Goal: Contribute content

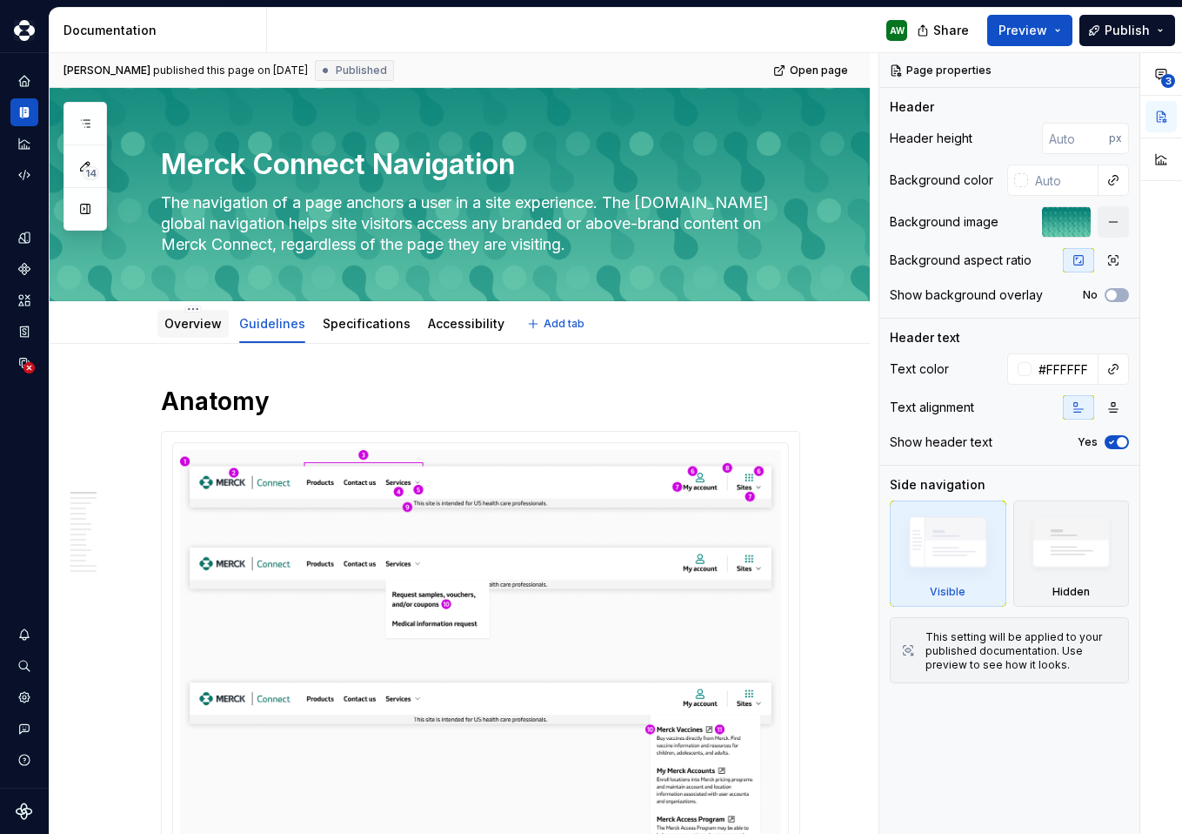
click at [191, 324] on link "Overview" at bounding box center [192, 323] width 57 height 15
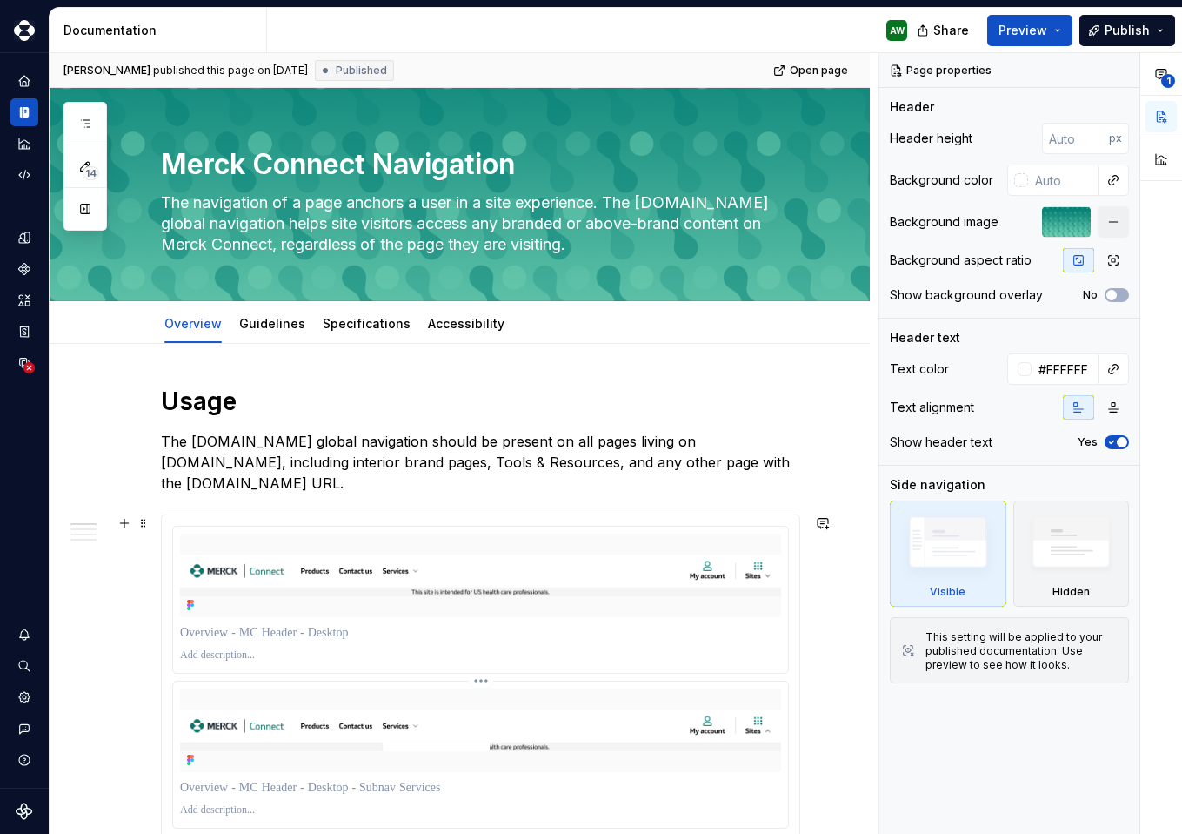
click at [443, 735] on img at bounding box center [480, 730] width 601 height 43
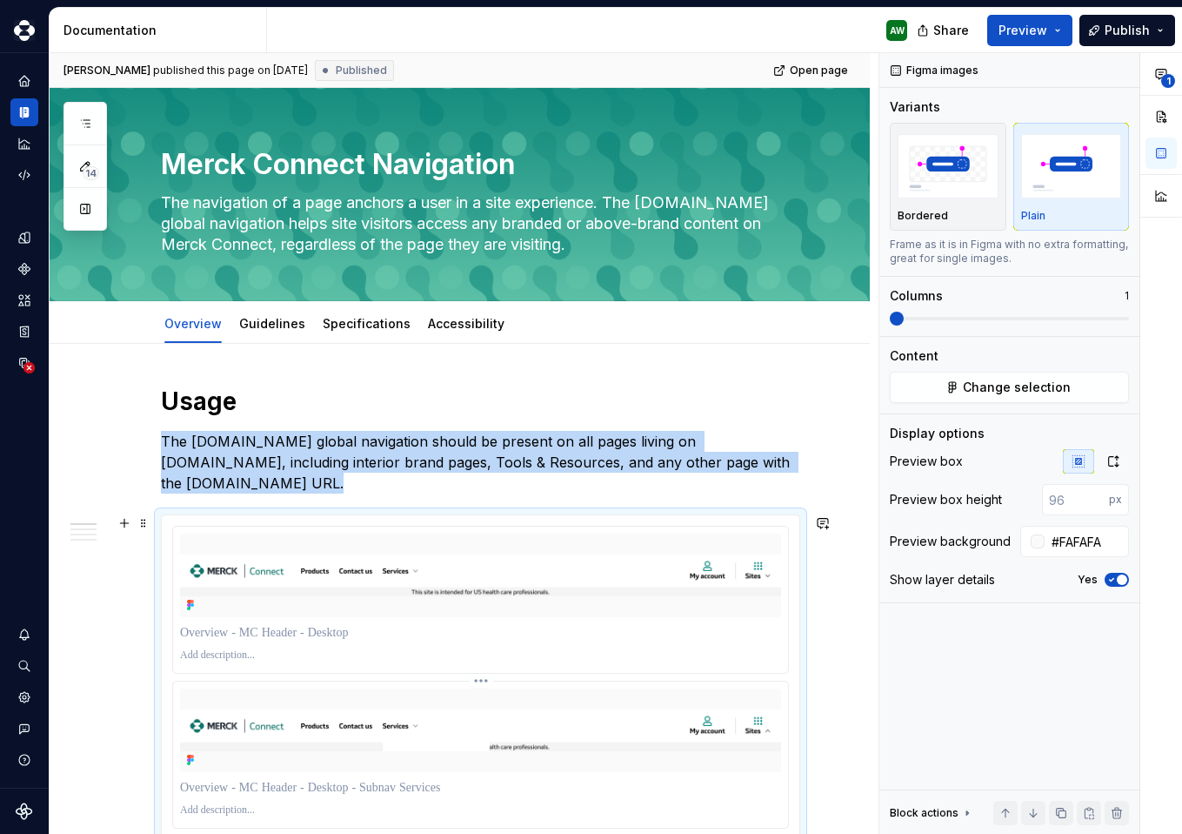
scroll to position [140, 0]
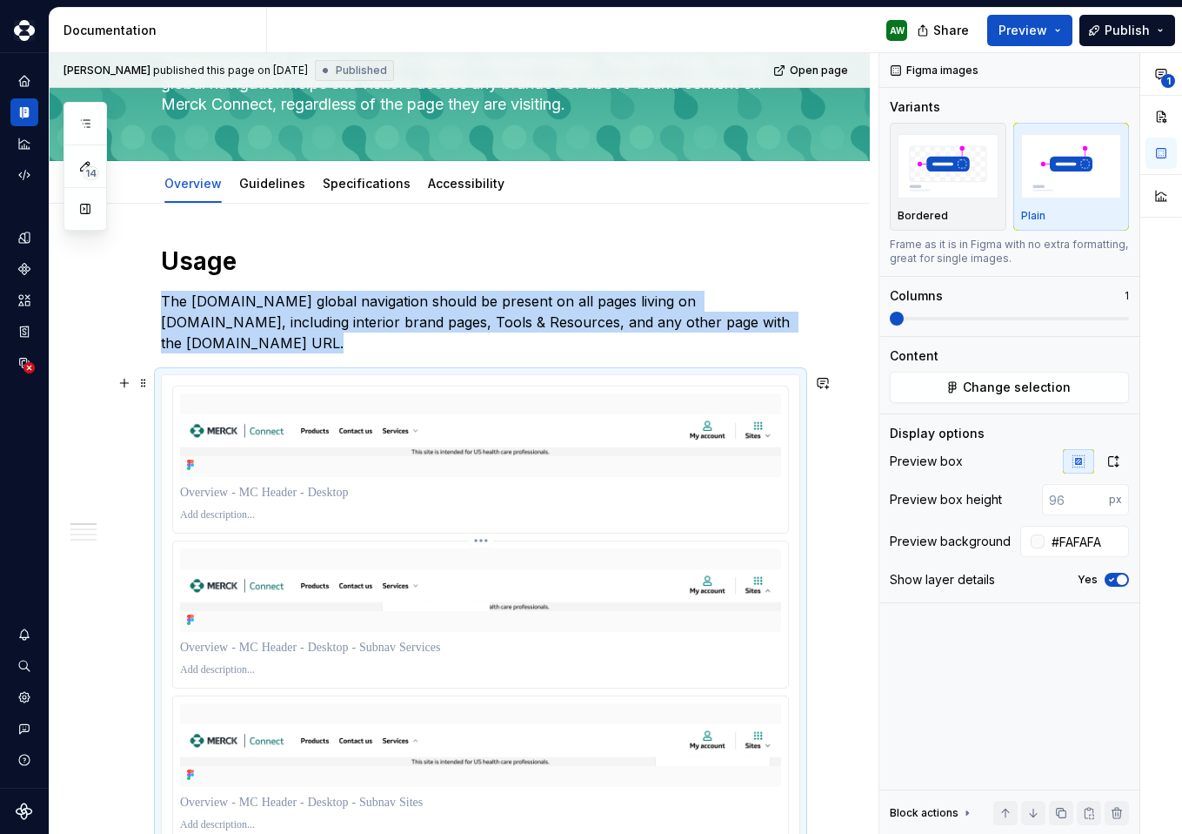
click at [546, 589] on img at bounding box center [480, 590] width 601 height 43
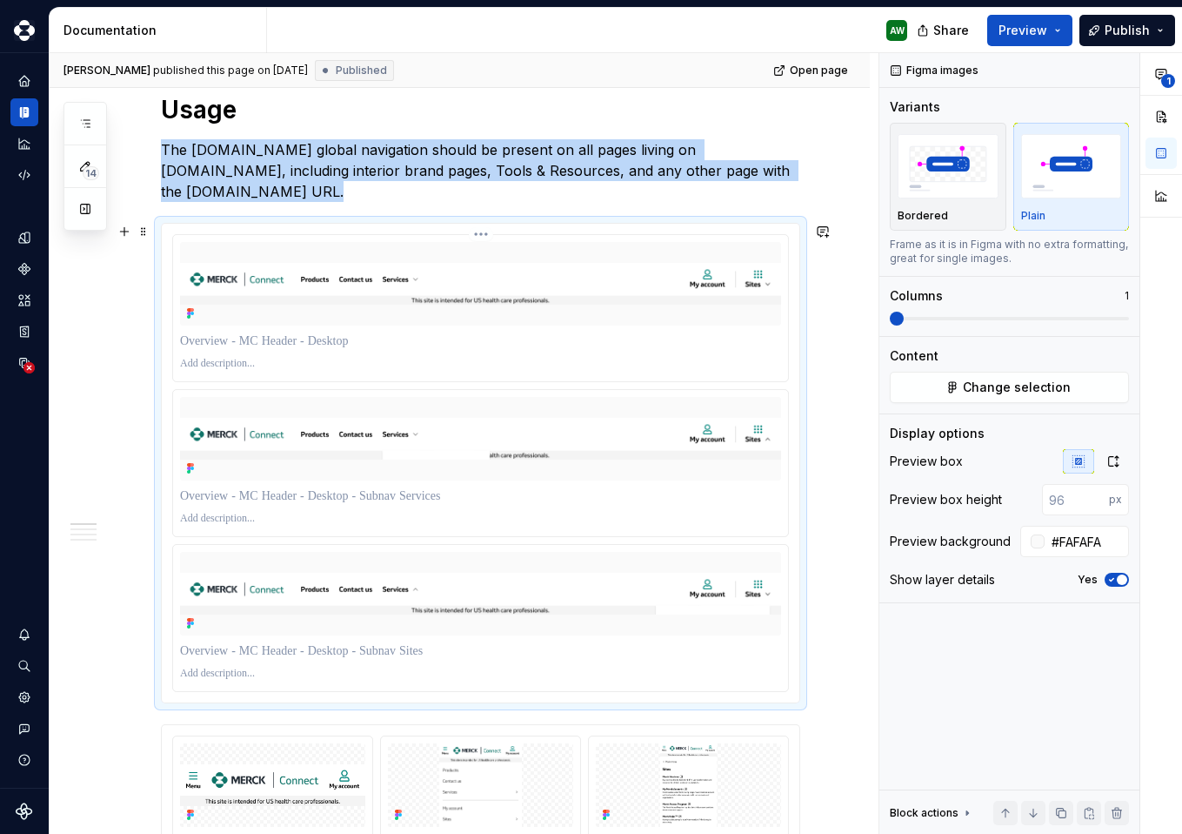
scroll to position [301, 0]
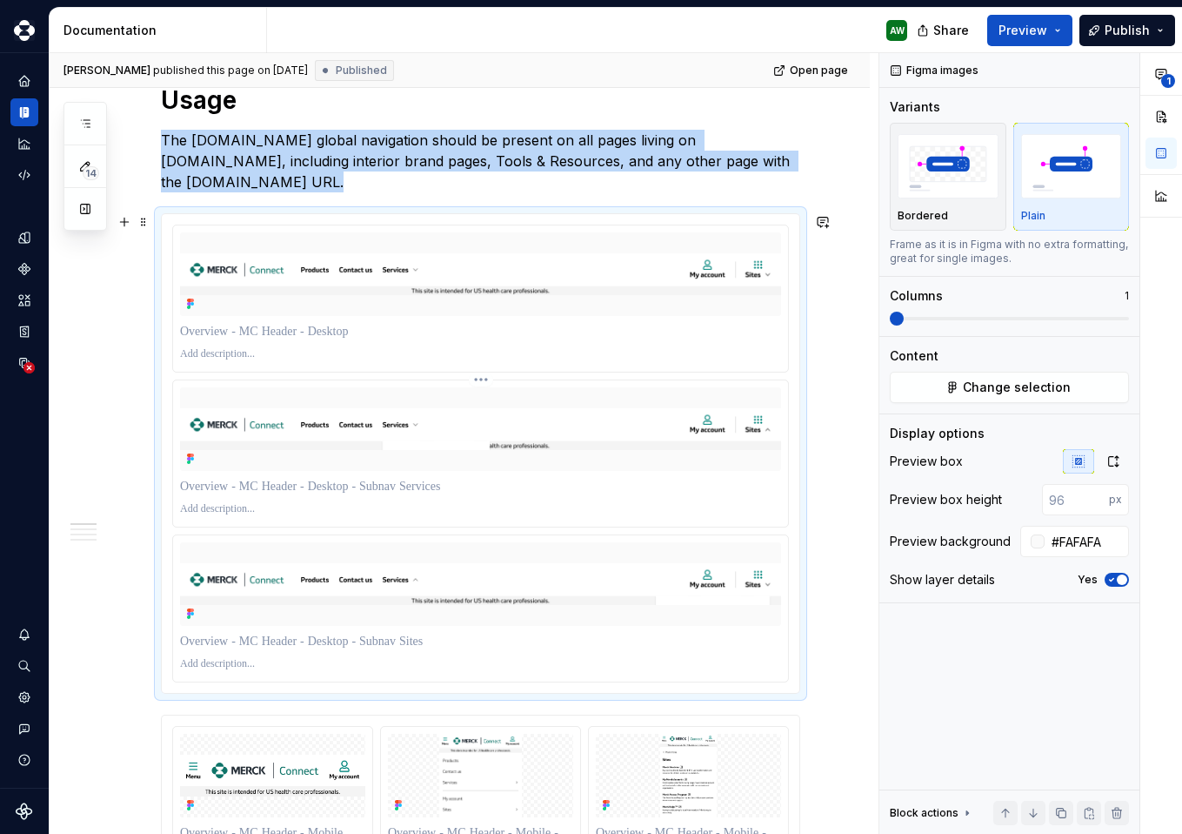
click at [432, 439] on img at bounding box center [480, 429] width 601 height 43
click at [508, 277] on img at bounding box center [480, 274] width 601 height 43
click at [443, 131] on p "The [DOMAIN_NAME] global navigation should be present on all pages living on [D…" at bounding box center [481, 161] width 640 height 63
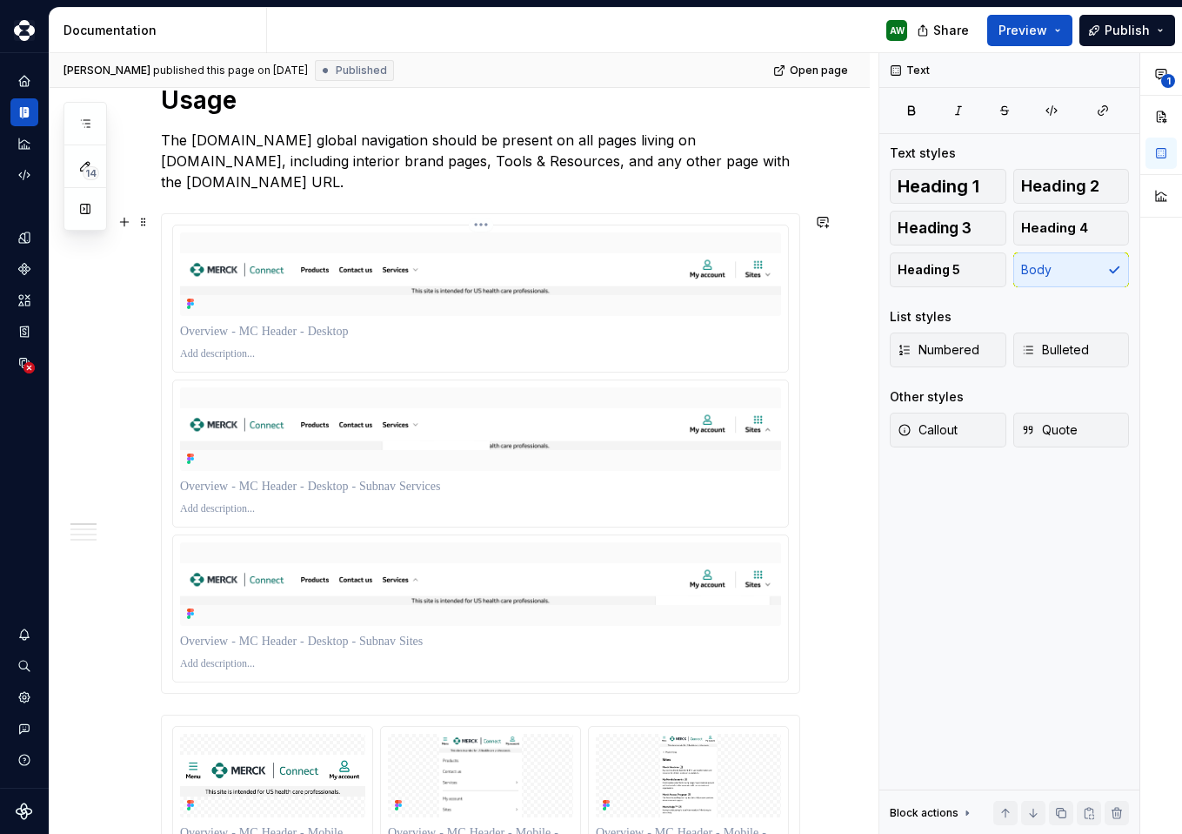
click at [402, 273] on img at bounding box center [480, 274] width 601 height 43
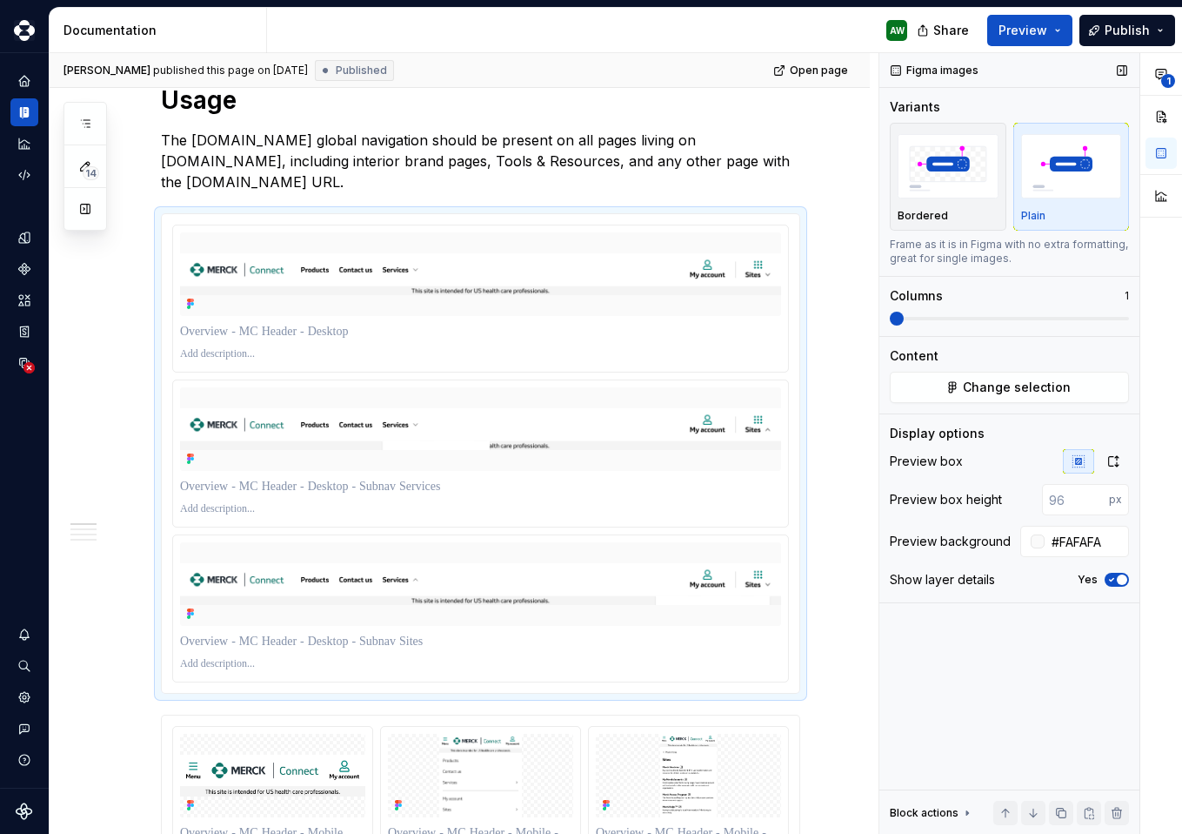
click at [941, 75] on div "Figma images" at bounding box center [936, 70] width 102 height 24
click at [966, 374] on button "Change selection" at bounding box center [1009, 387] width 239 height 31
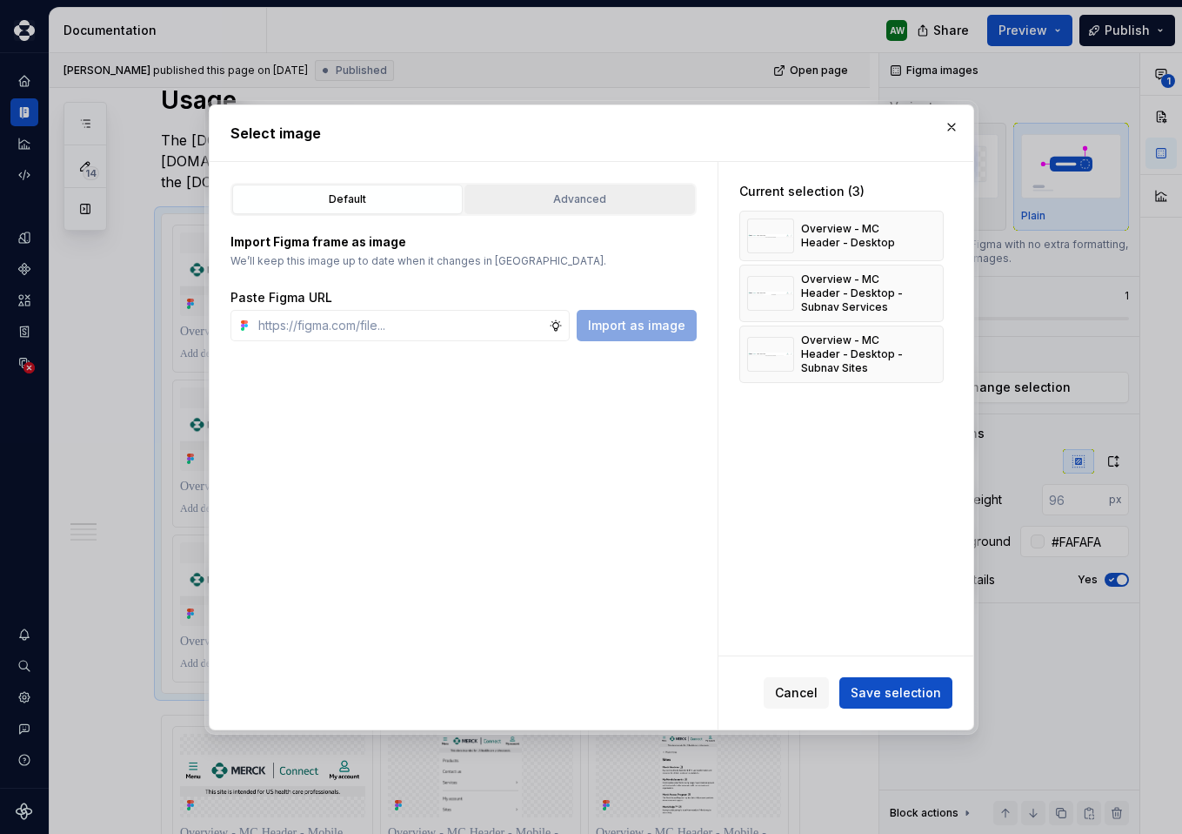
click at [561, 191] on div "Advanced" at bounding box center [580, 199] width 218 height 17
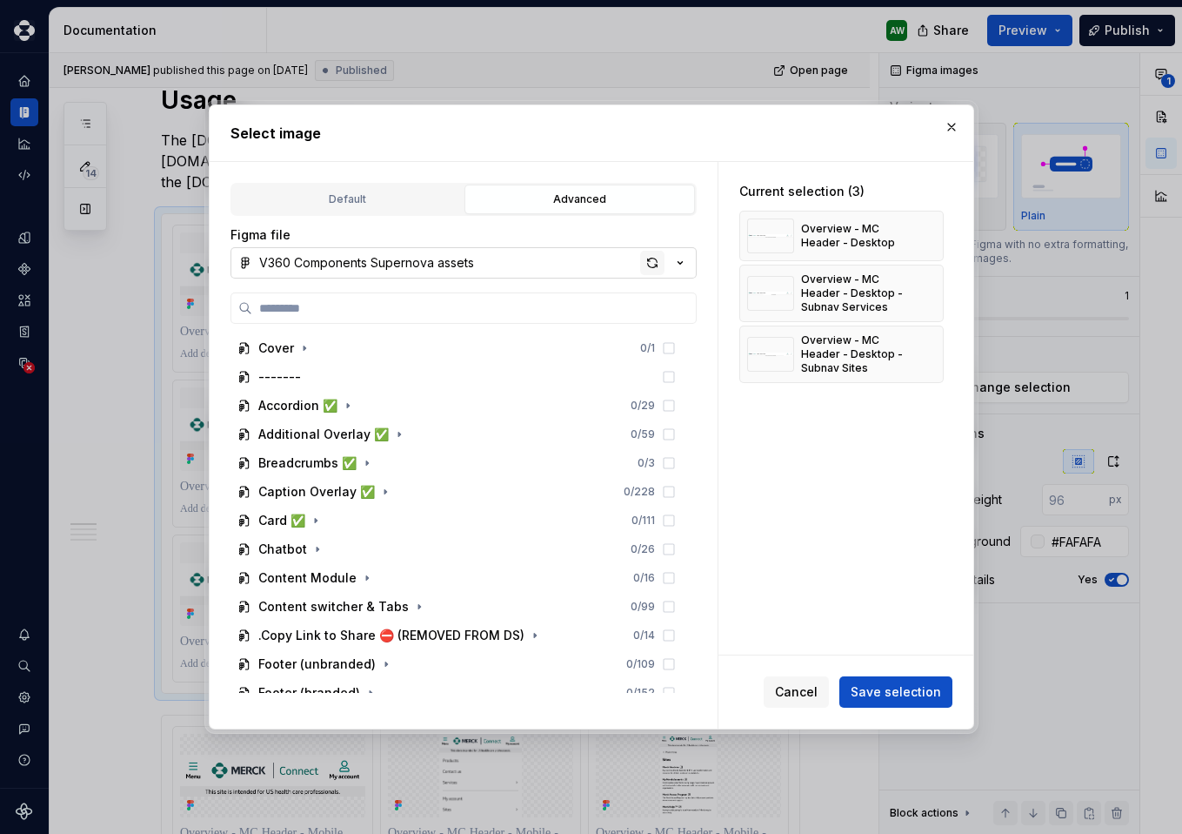
click at [649, 264] on div "button" at bounding box center [652, 263] width 24 height 24
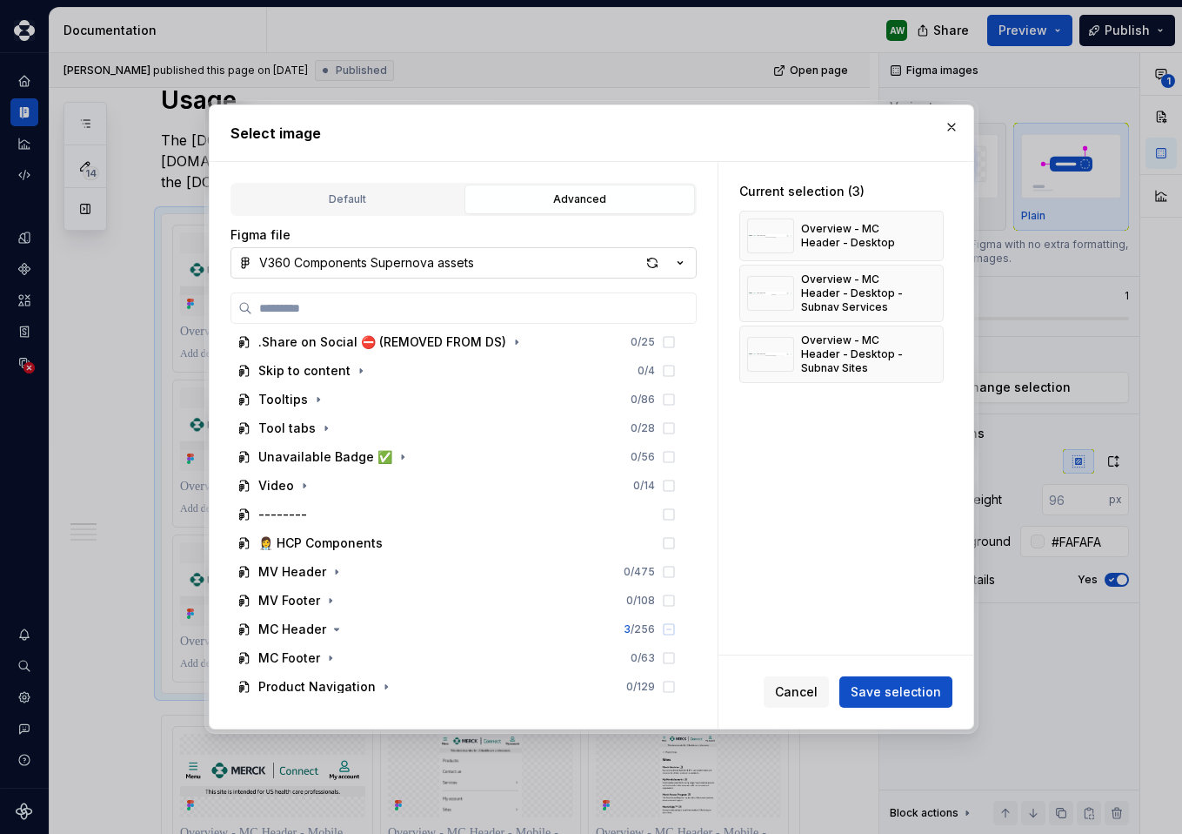
scroll to position [886, 0]
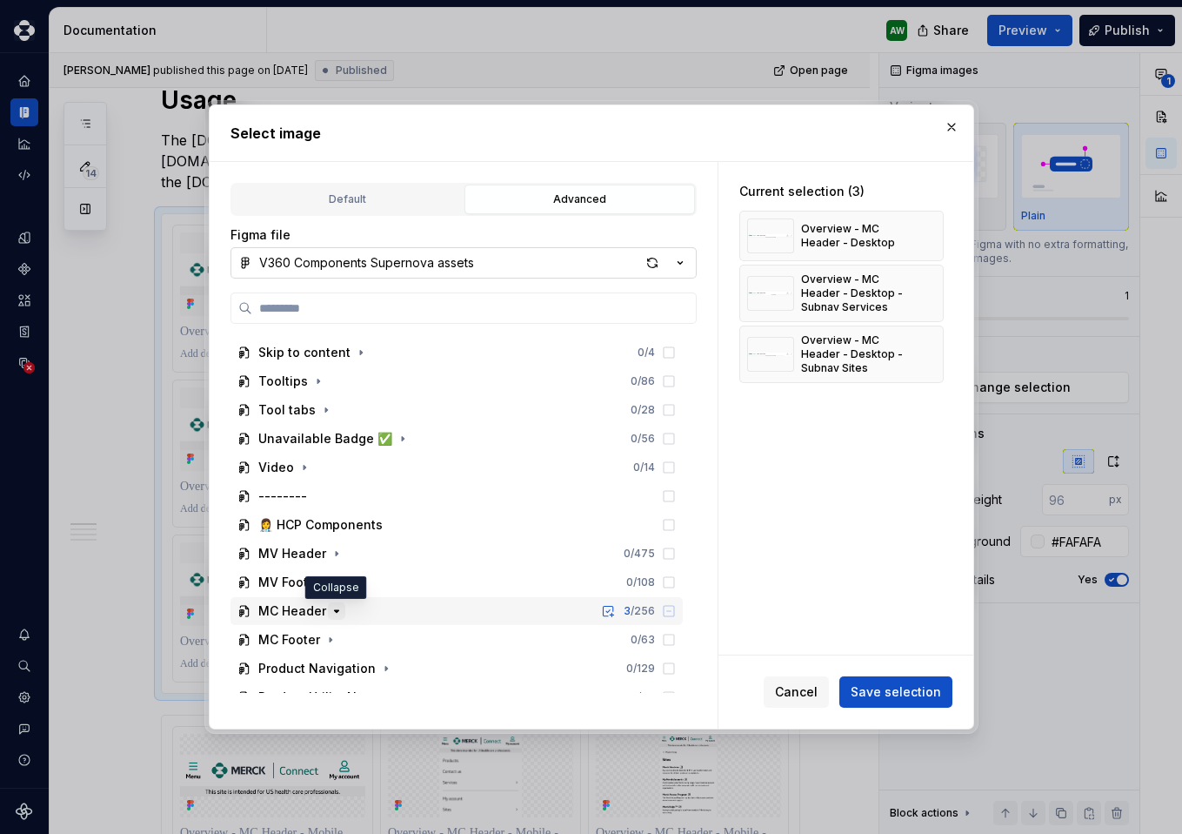
click at [337, 614] on icon "button" at bounding box center [337, 611] width 14 height 14
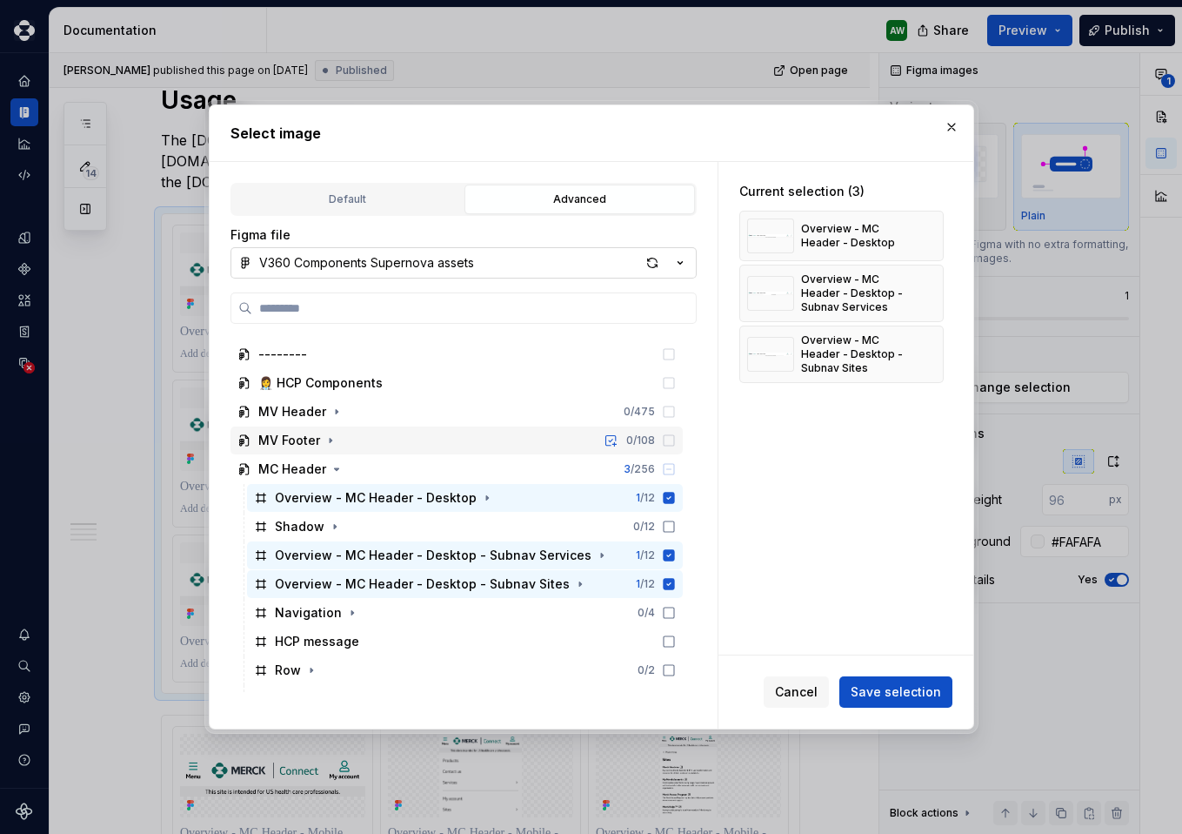
scroll to position [1043, 0]
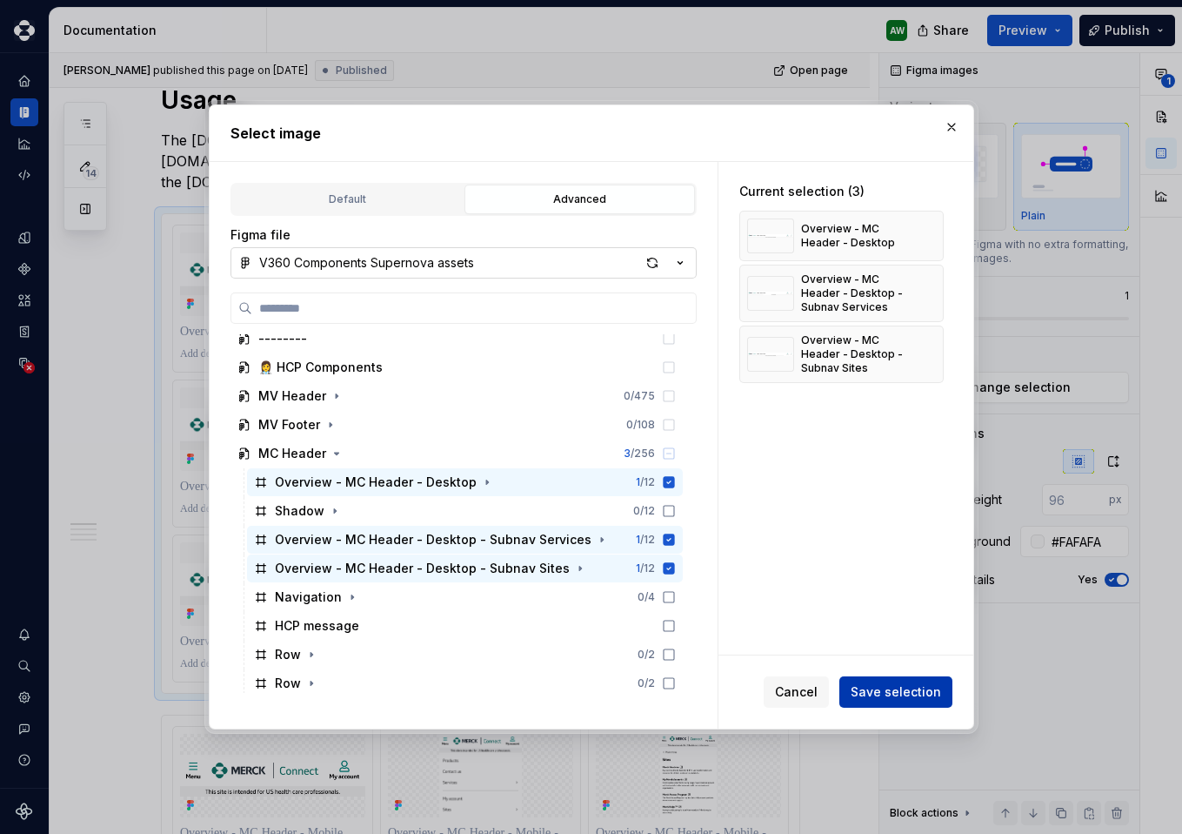
click at [915, 700] on span "Save selection" at bounding box center [896, 691] width 90 height 17
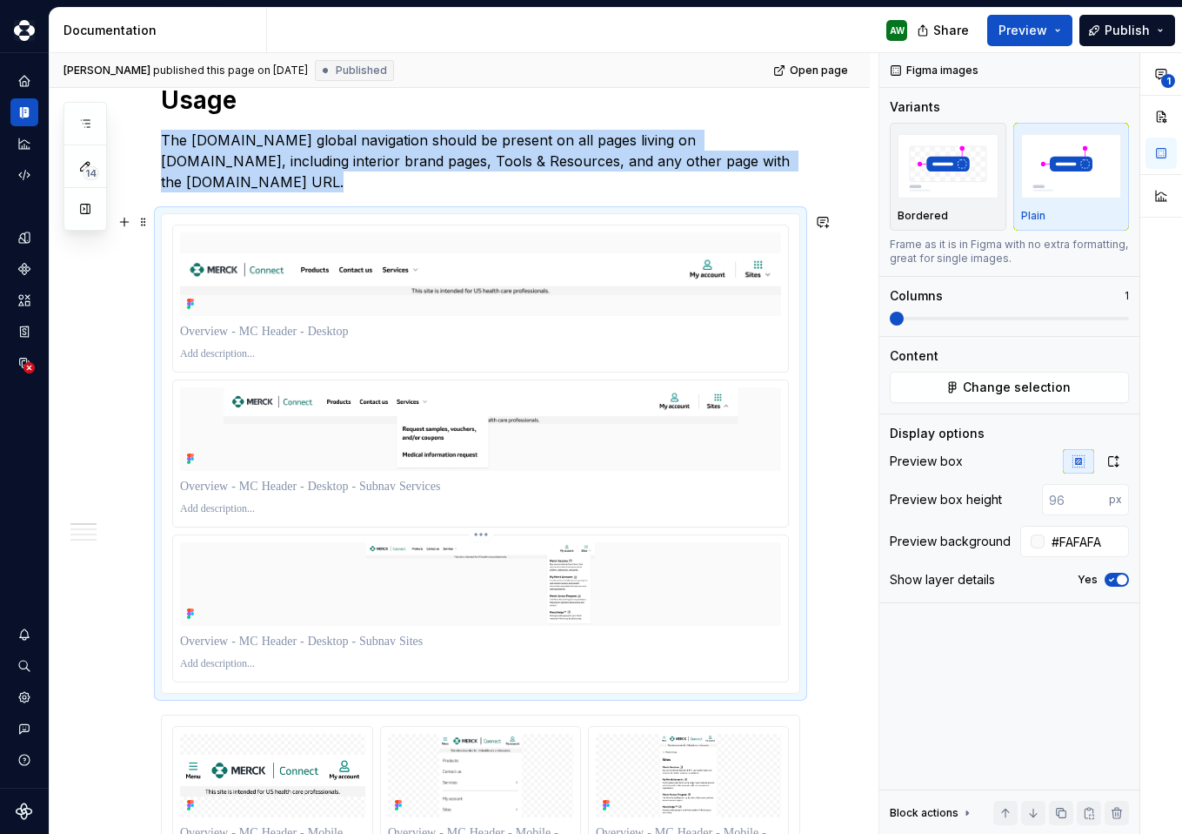
click at [629, 595] on img at bounding box center [480, 584] width 601 height 84
click at [1114, 457] on icon "button" at bounding box center [1114, 461] width 14 height 14
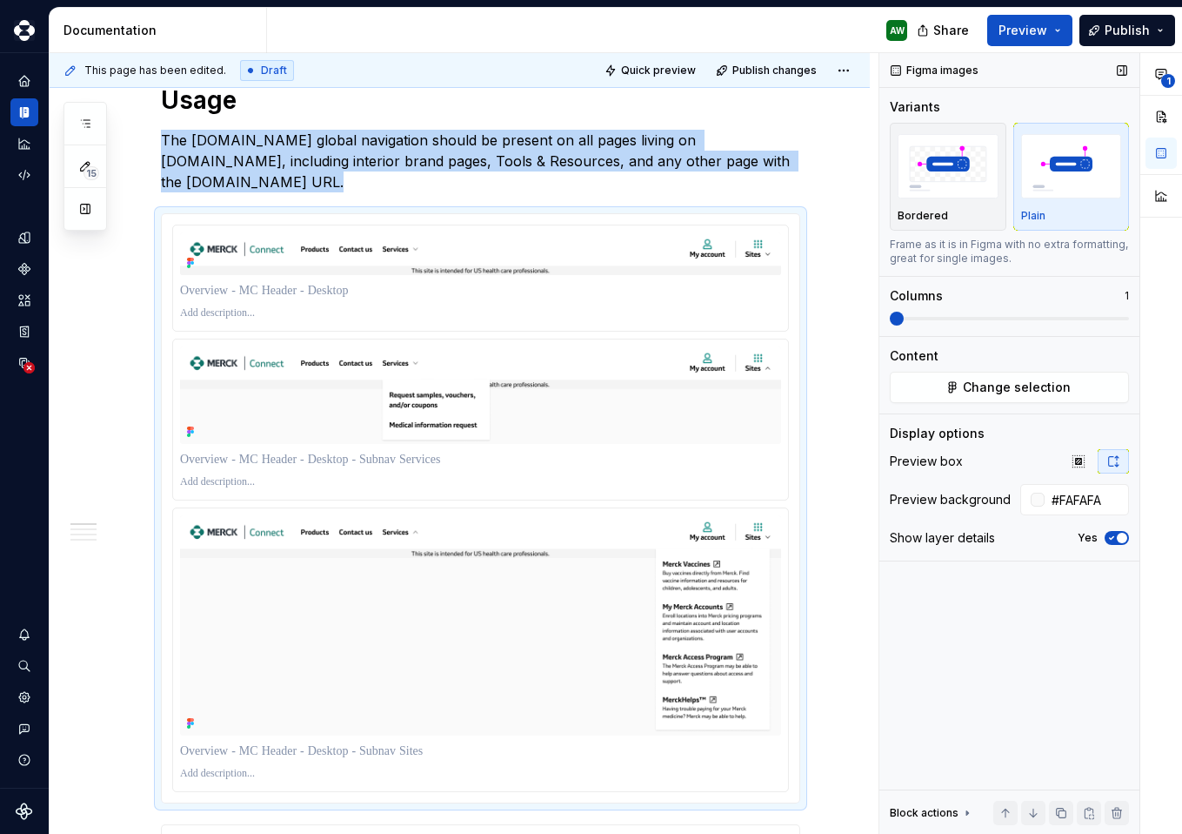
type textarea "*"
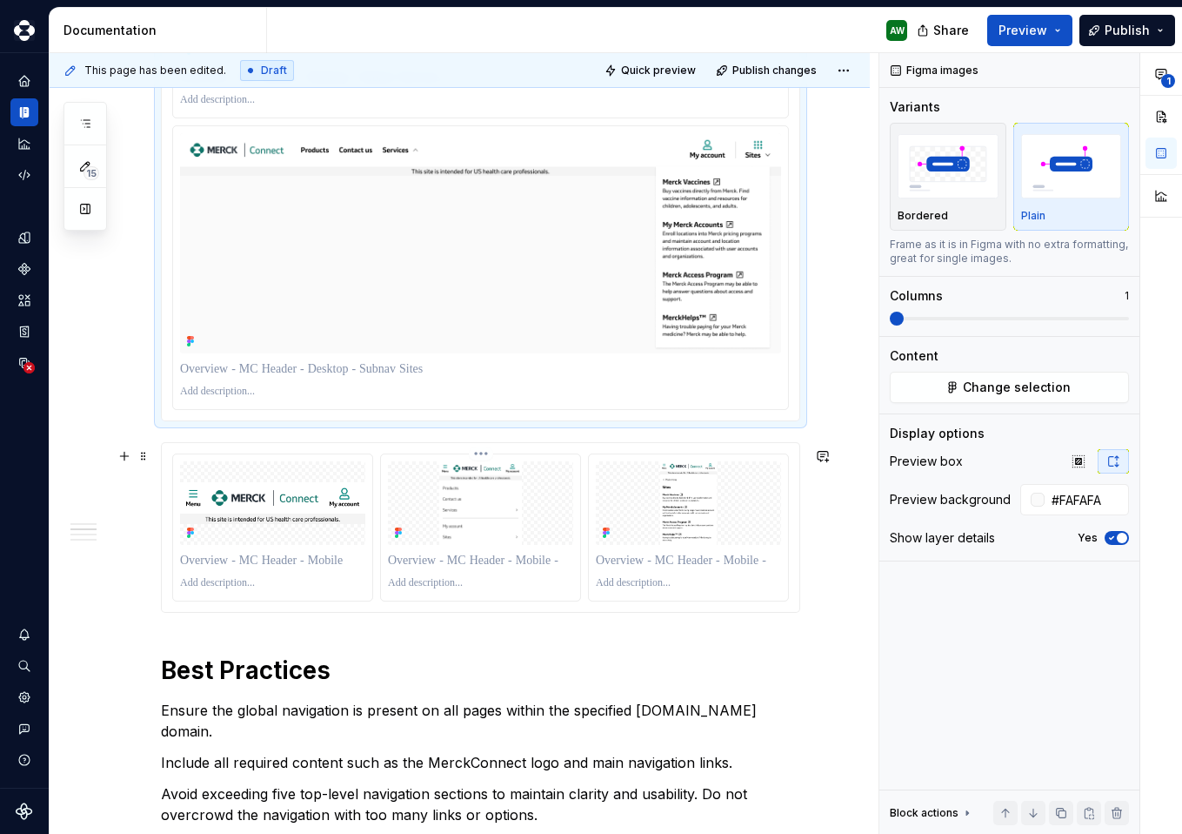
scroll to position [684, 0]
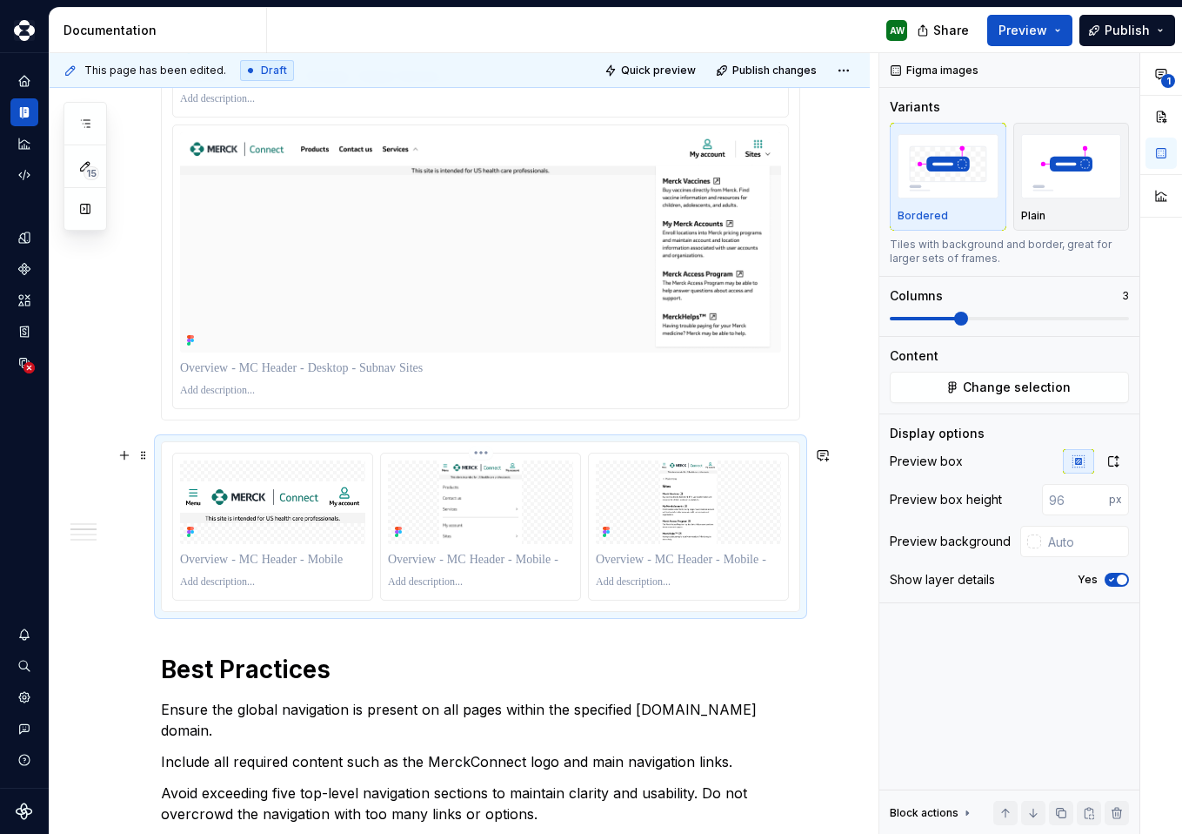
click at [465, 526] on img at bounding box center [480, 502] width 185 height 84
click at [1116, 461] on icon "button" at bounding box center [1114, 461] width 14 height 14
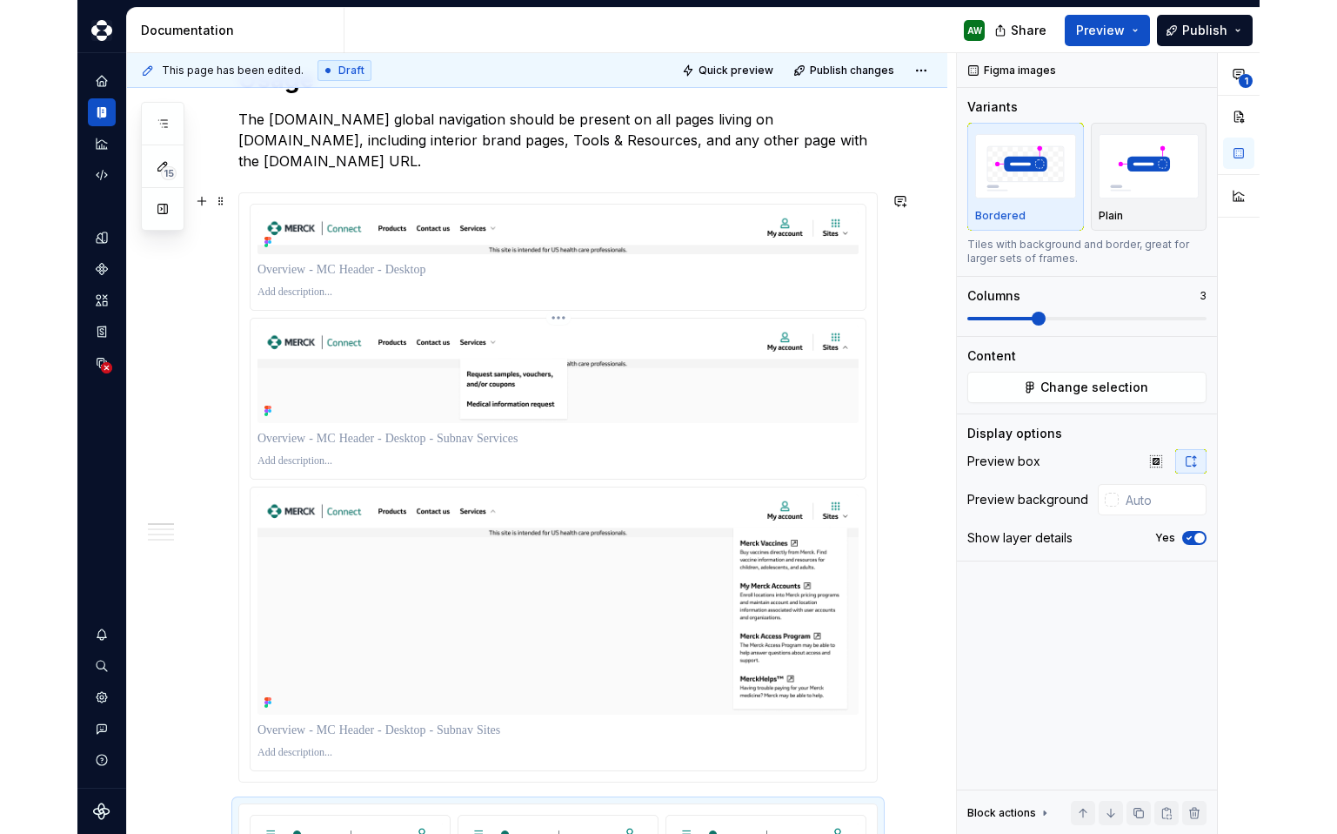
scroll to position [0, 0]
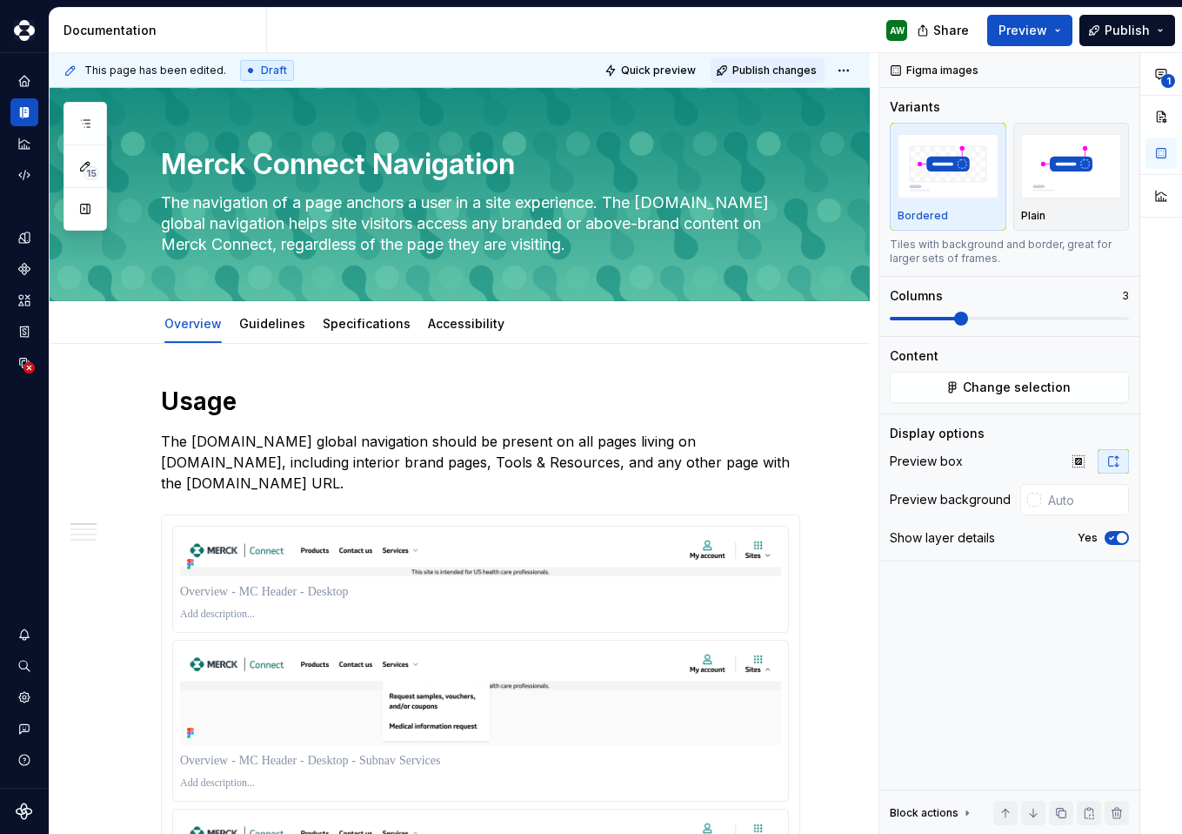
click at [766, 73] on span "Publish changes" at bounding box center [775, 71] width 84 height 14
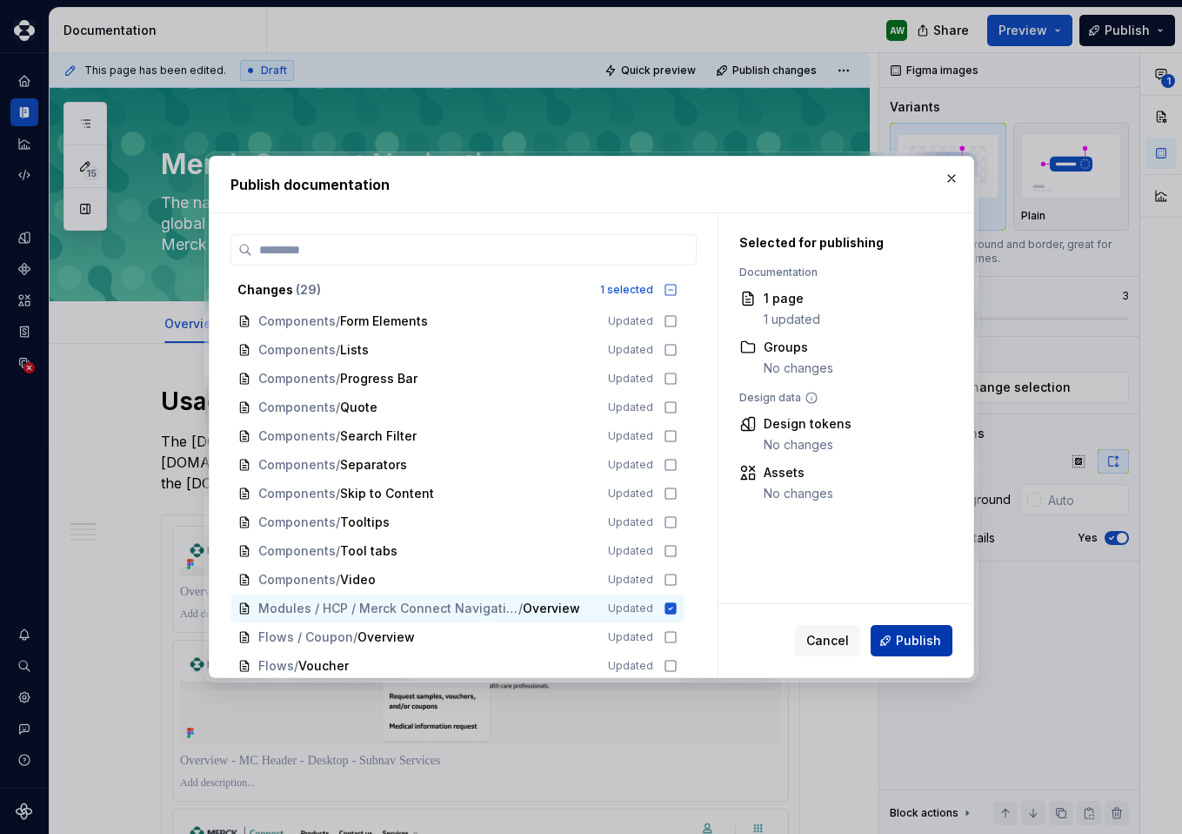
click at [907, 640] on span "Publish" at bounding box center [918, 640] width 45 height 17
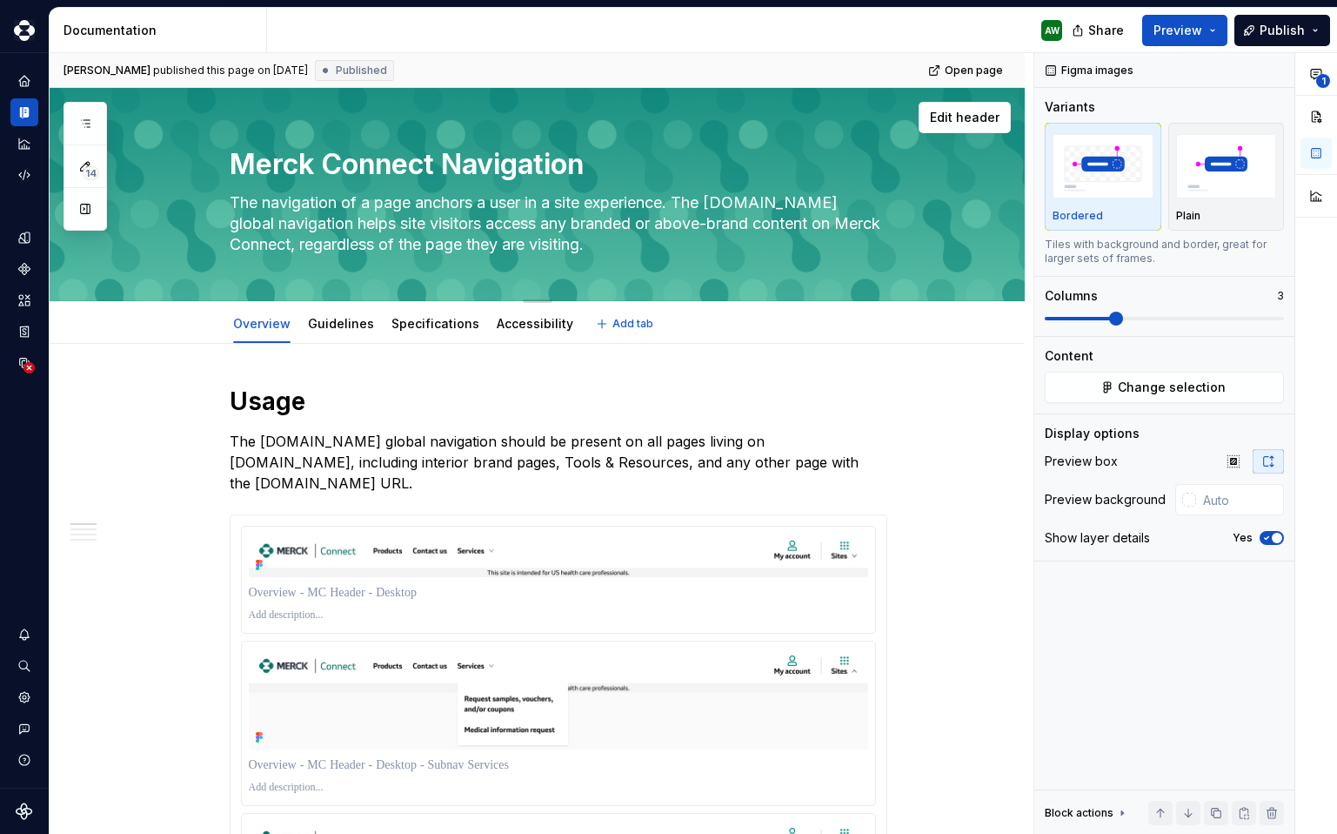
type textarea "*"
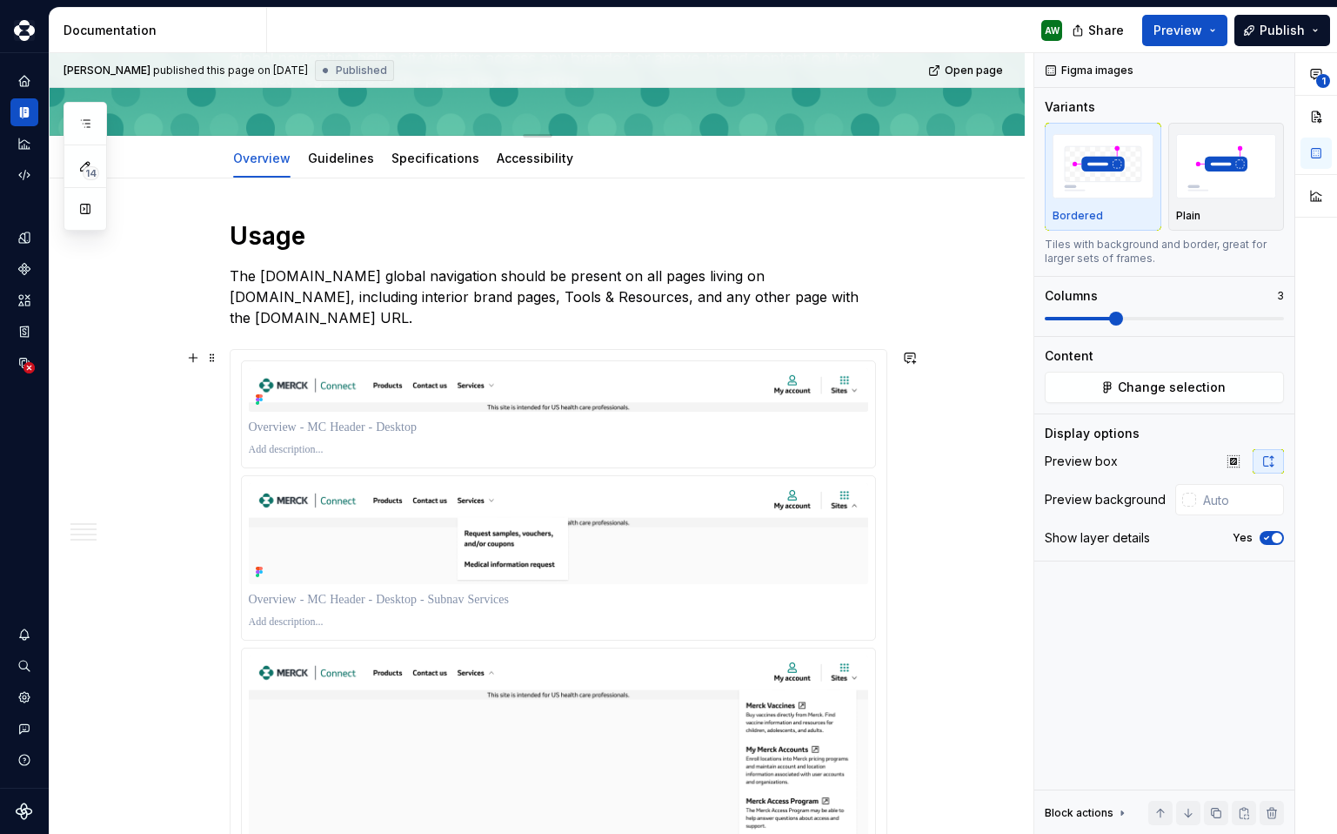
scroll to position [547, 0]
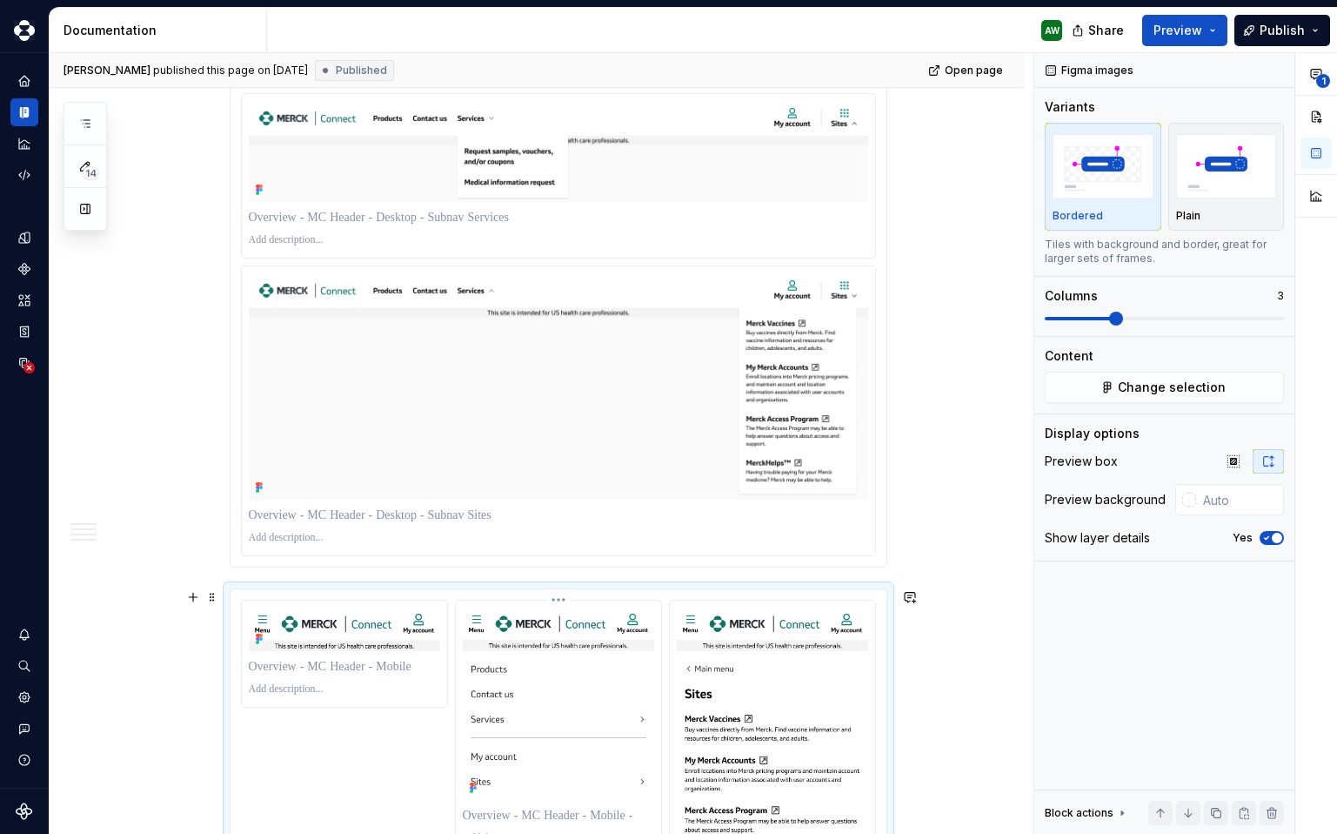
click at [519, 648] on img at bounding box center [558, 703] width 191 height 192
type input "#FAFAFA"
click at [629, 364] on img at bounding box center [558, 386] width 619 height 226
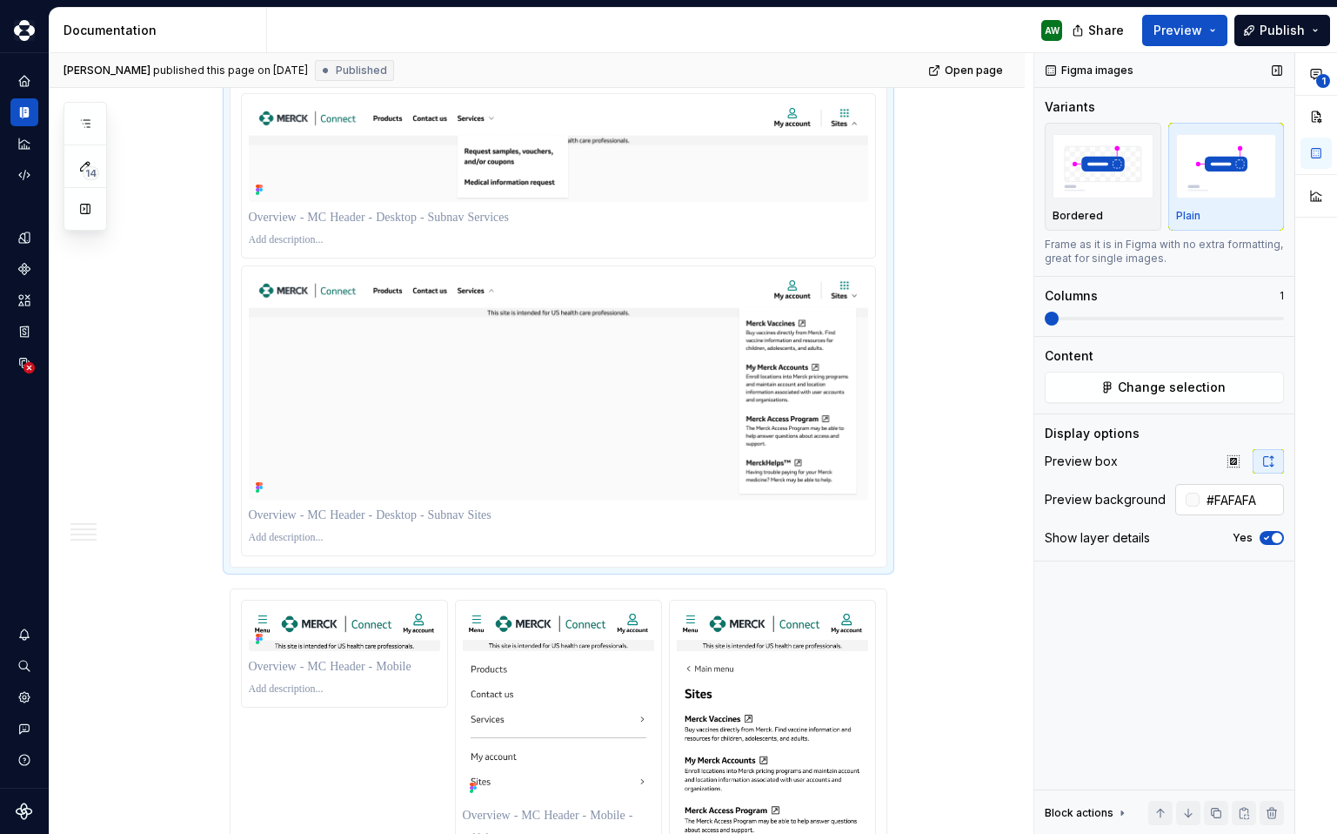
click at [1182, 502] on input "#FAFAFA" at bounding box center [1242, 499] width 84 height 31
click at [660, 698] on div at bounding box center [558, 727] width 205 height 255
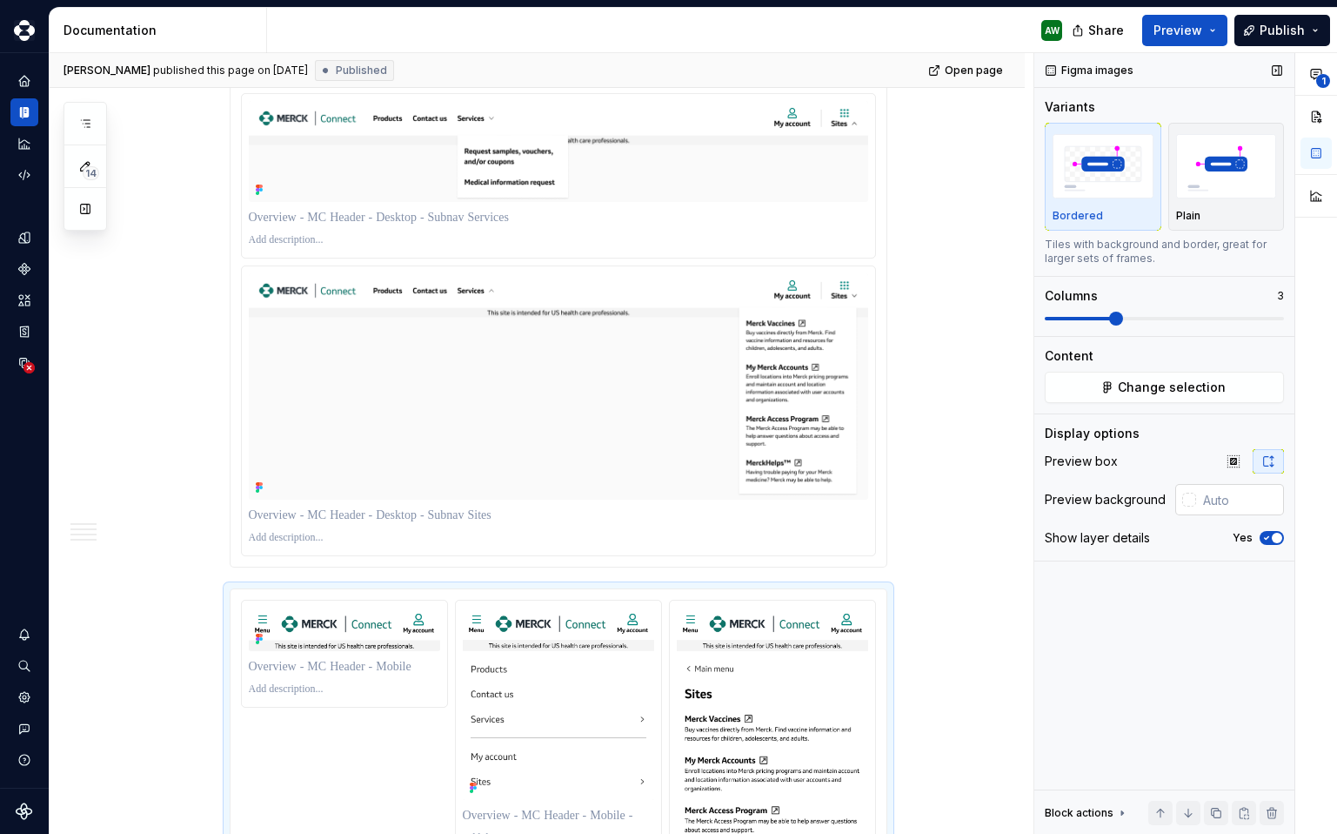
click at [1182, 499] on input "text" at bounding box center [1240, 499] width 88 height 31
paste input "#FAFAFA"
type input "#FAFAFA"
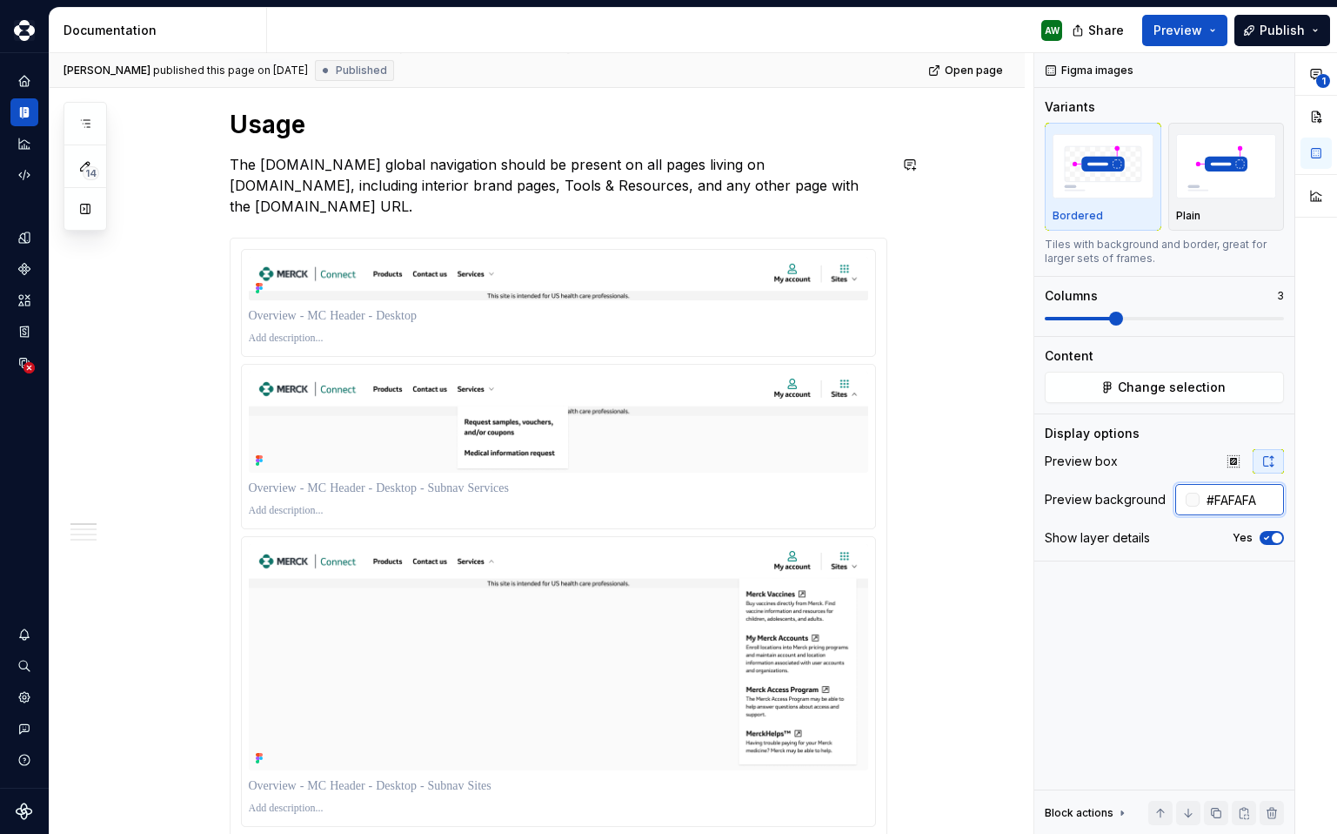
scroll to position [0, 0]
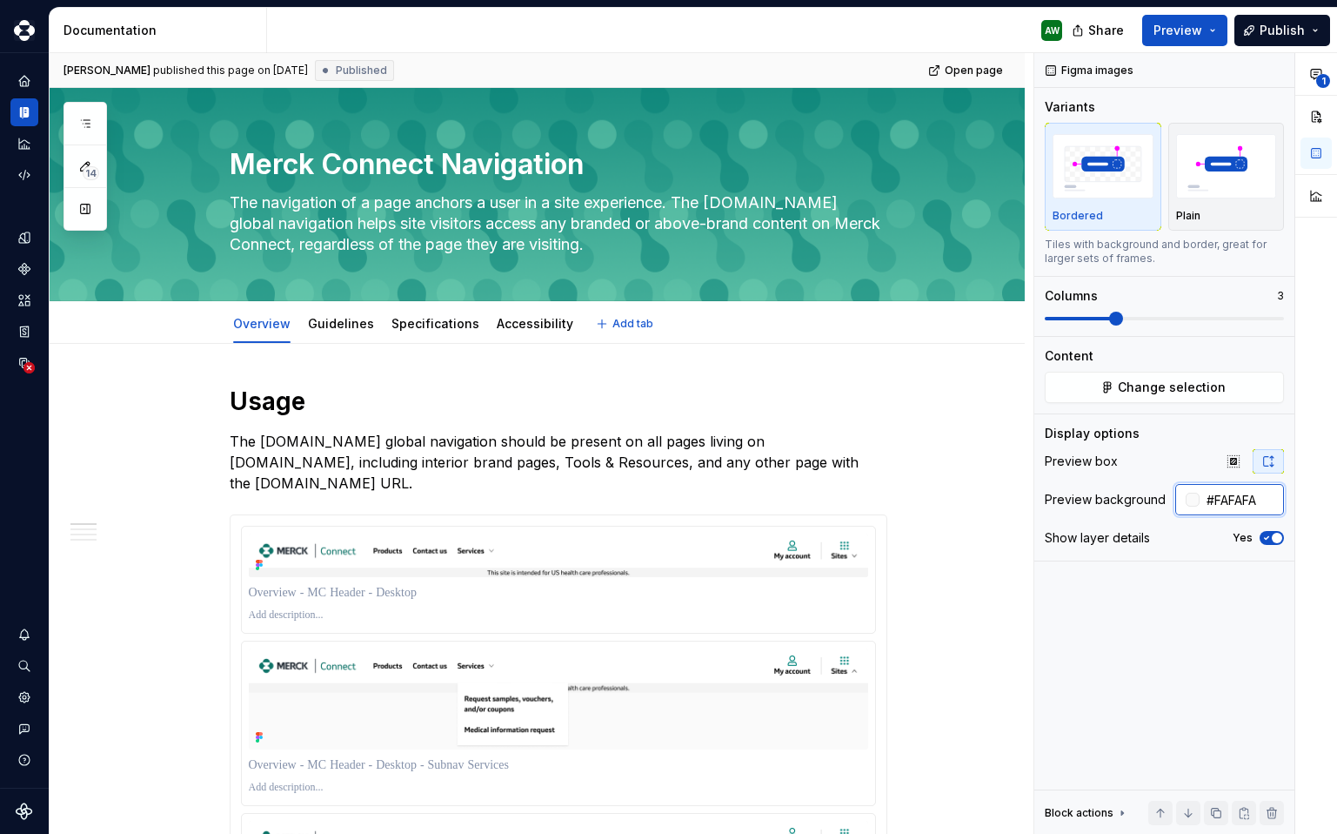
type textarea "*"
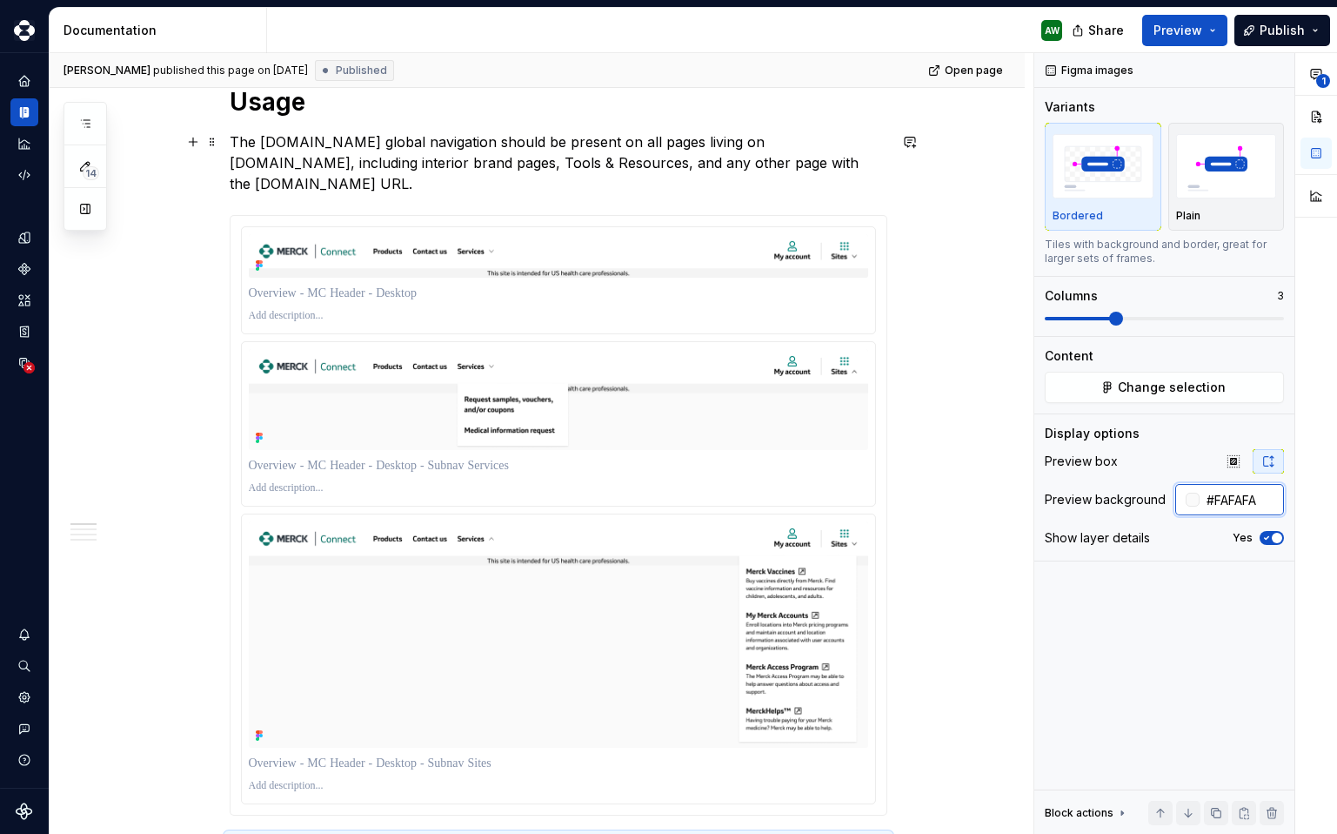
scroll to position [331, 0]
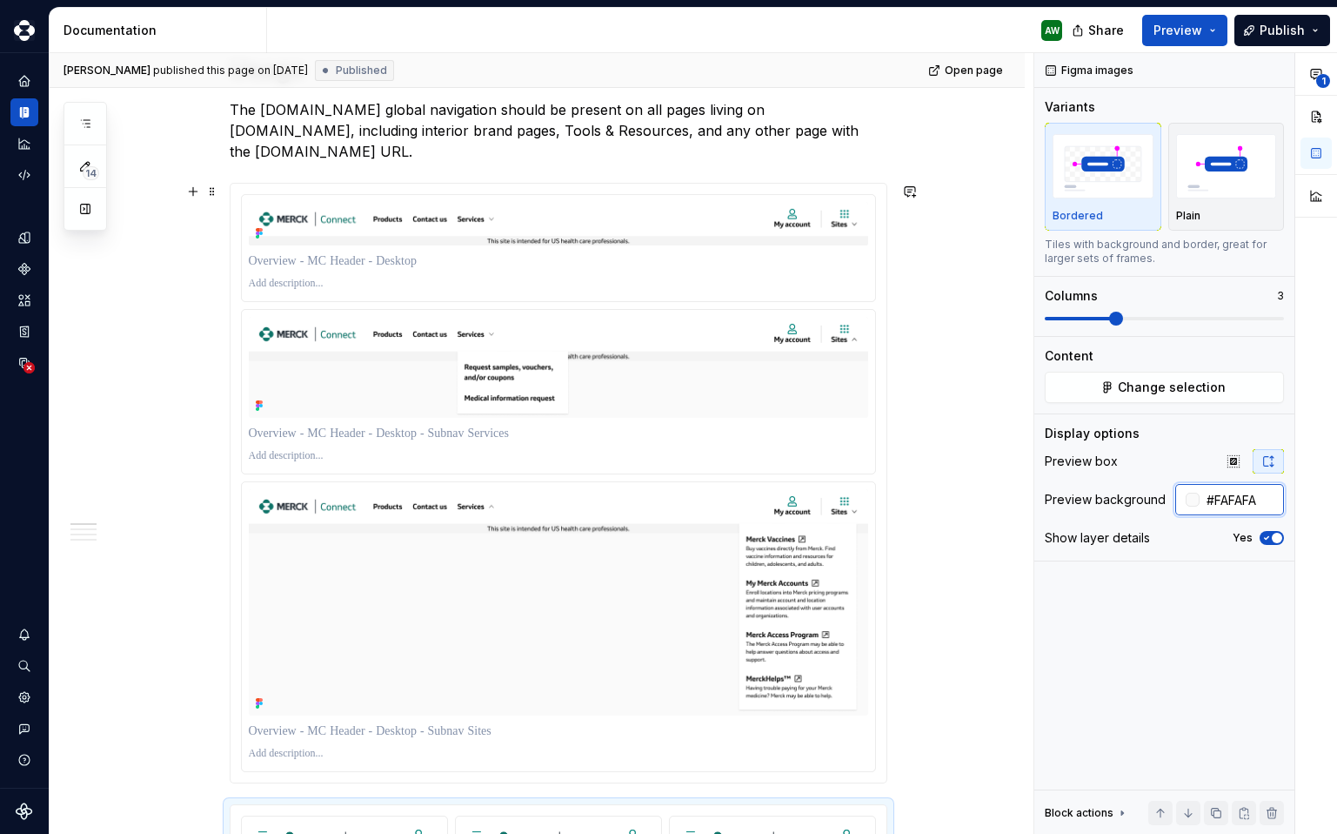
type input "#FAFAFA"
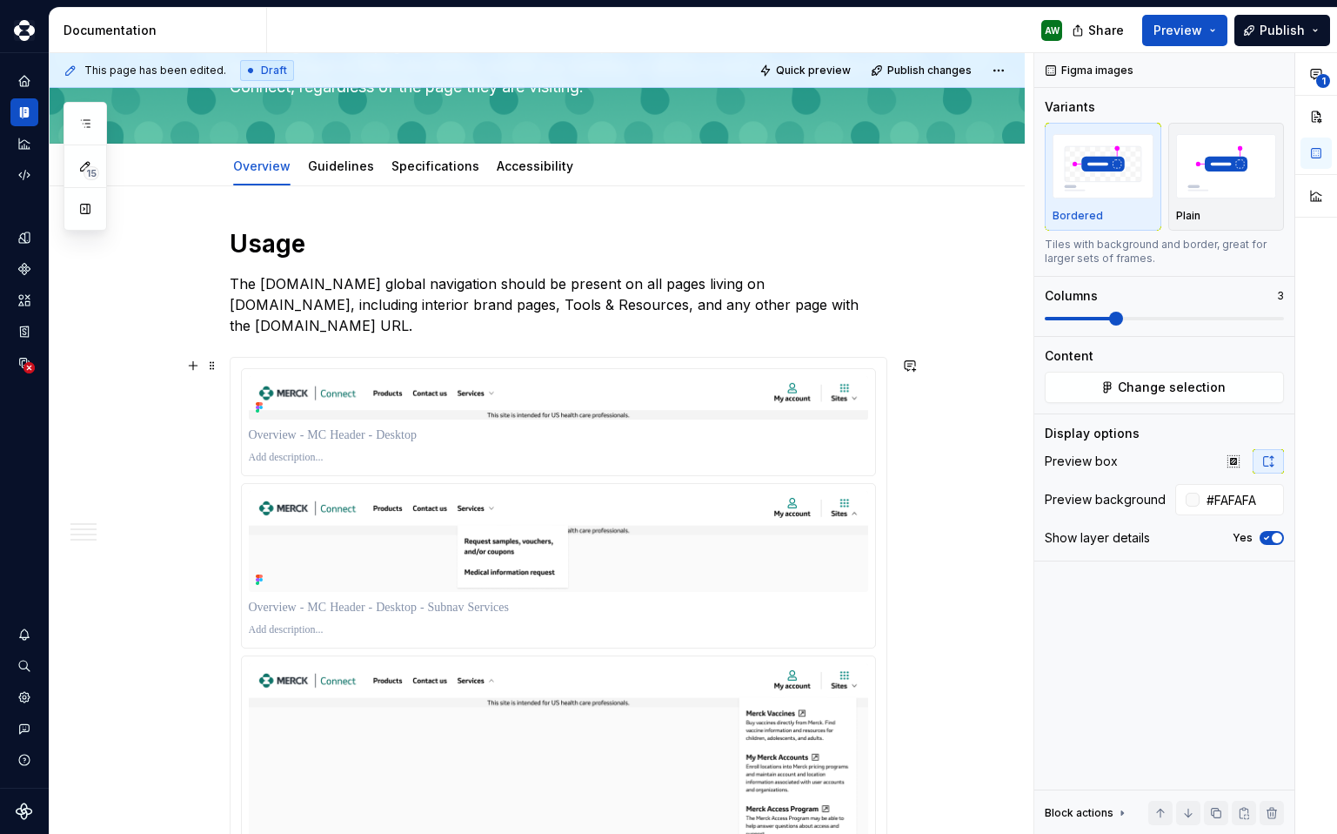
scroll to position [0, 0]
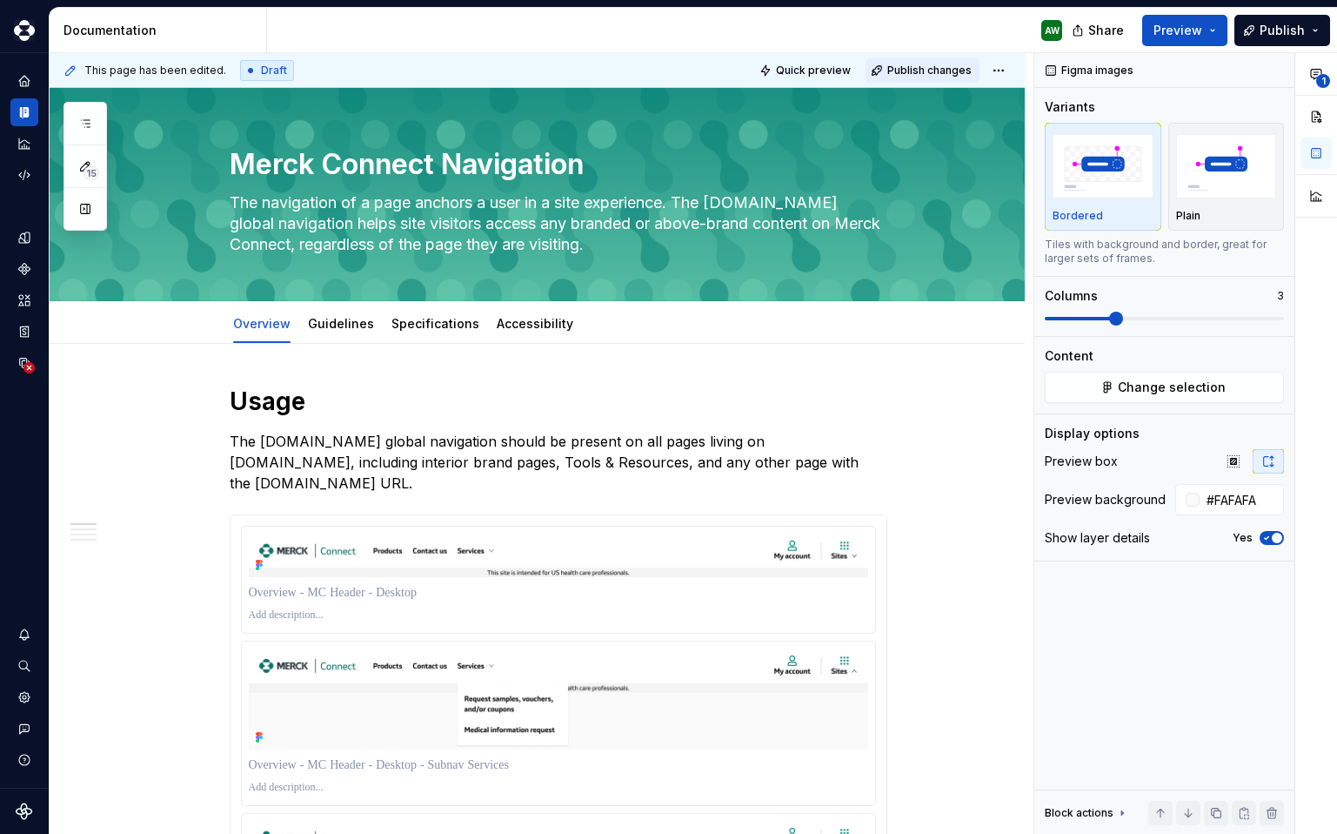
click at [921, 71] on span "Publish changes" at bounding box center [929, 71] width 84 height 14
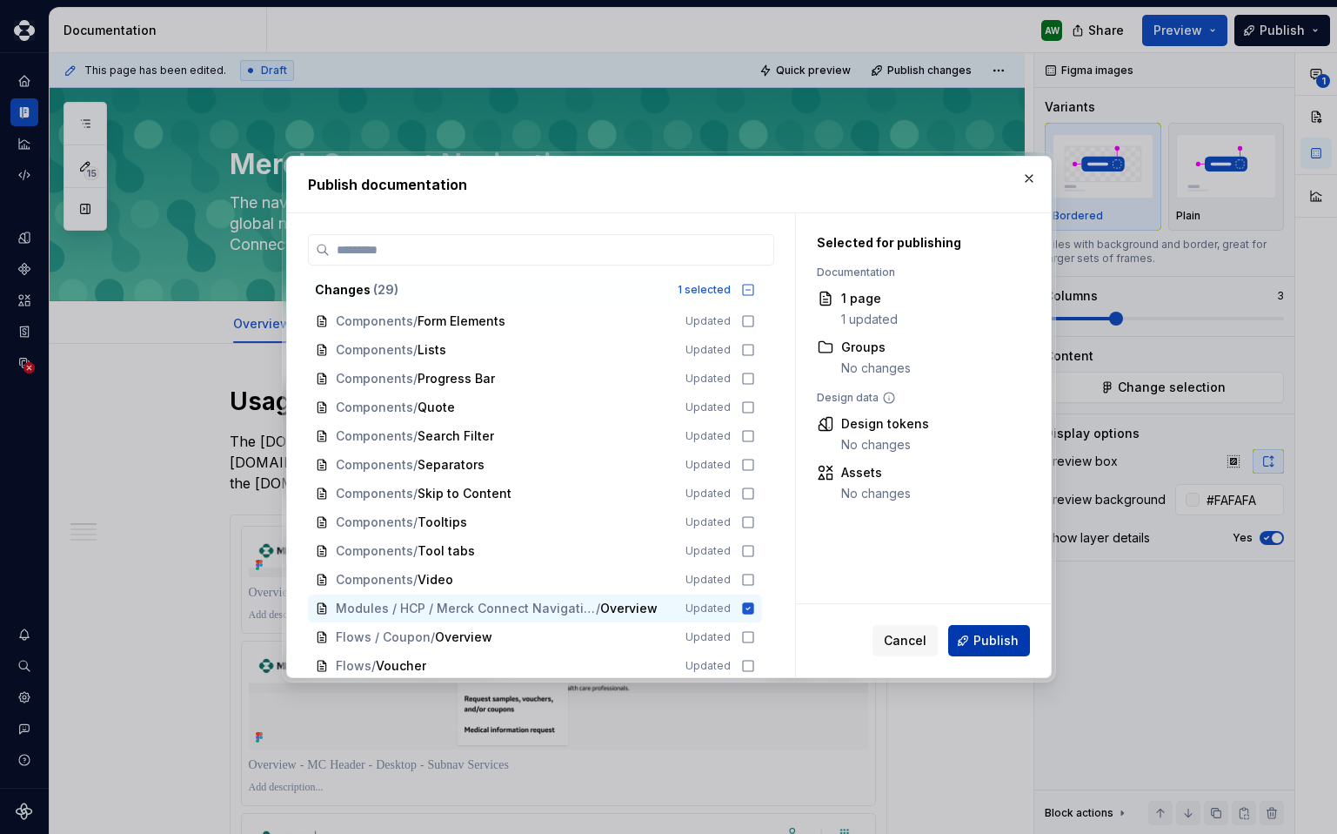
click at [974, 643] on button "Publish" at bounding box center [989, 640] width 82 height 31
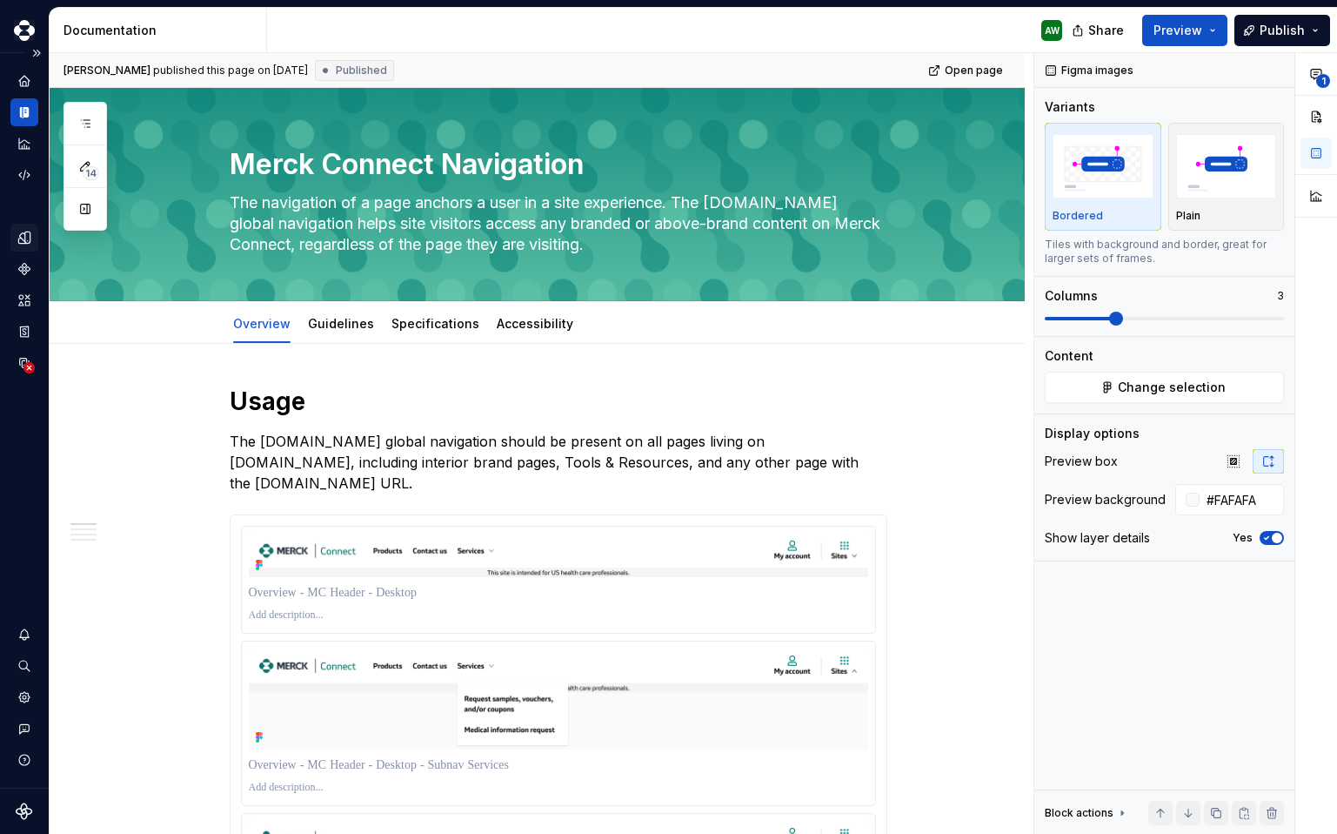
type textarea "*"
